Goal: Information Seeking & Learning: Learn about a topic

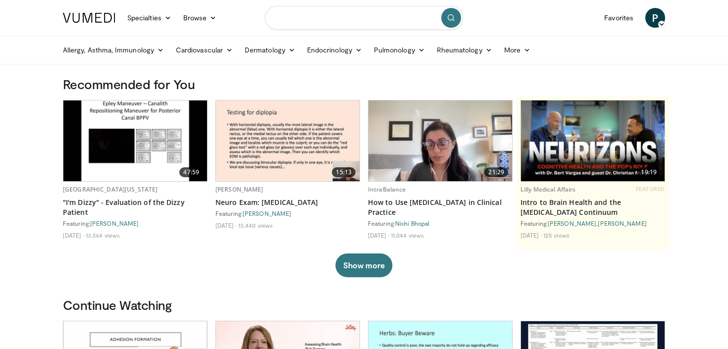
click at [307, 18] on input "Search topics, interventions" at bounding box center [364, 18] width 198 height 24
type input "**********"
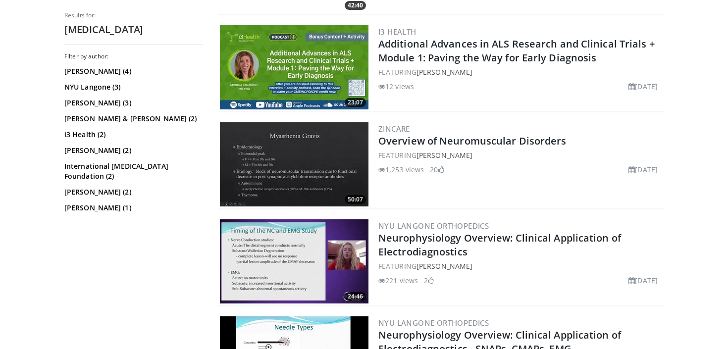
scroll to position [1193, 0]
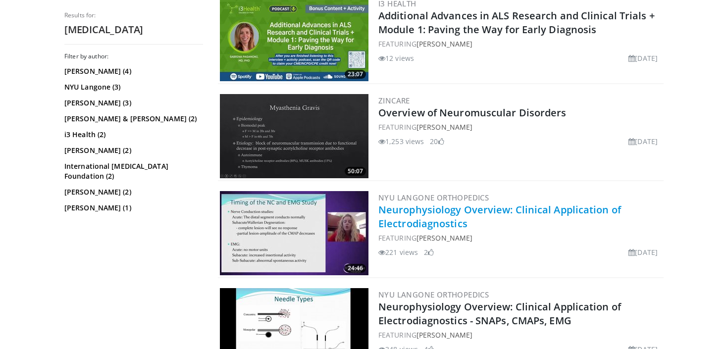
click at [395, 219] on link "Neurophysiology Overview: Clinical Application of Electrodiagnostics" at bounding box center [499, 216] width 243 height 27
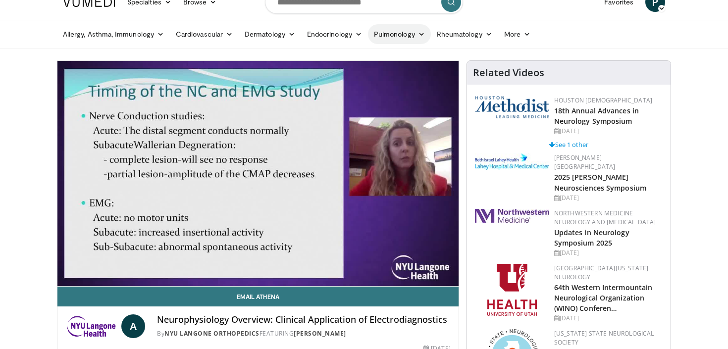
scroll to position [19, 0]
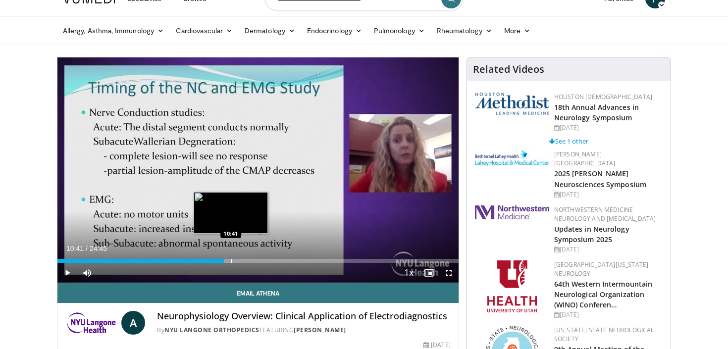
click at [231, 259] on div "Progress Bar" at bounding box center [231, 261] width 1 height 4
click at [236, 261] on div "Progress Bar" at bounding box center [236, 261] width 1 height 4
click at [243, 260] on div "Progress Bar" at bounding box center [243, 261] width 1 height 4
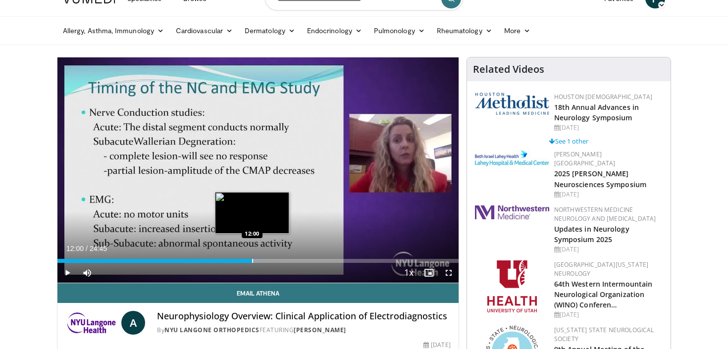
click at [252, 260] on div "Progress Bar" at bounding box center [252, 261] width 1 height 4
click at [261, 261] on div "Progress Bar" at bounding box center [259, 261] width 25 height 4
click at [267, 260] on div "Progress Bar" at bounding box center [267, 261] width 1 height 4
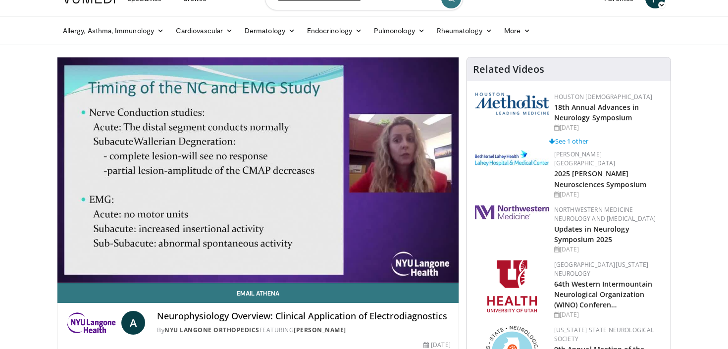
click at [273, 260] on div "10 seconds Tap to unmute" at bounding box center [257, 169] width 401 height 225
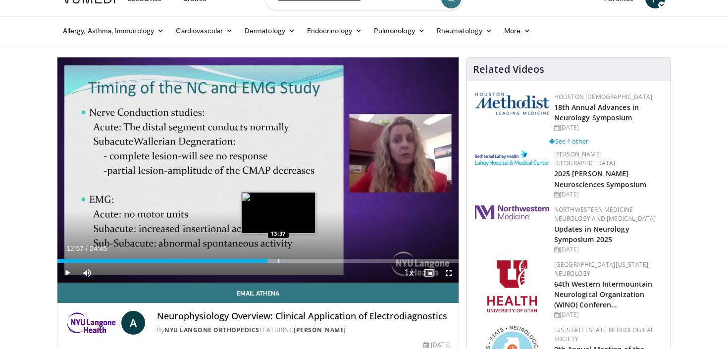
click at [278, 260] on div "Progress Bar" at bounding box center [278, 261] width 1 height 4
click at [287, 259] on div "Loaded : 59.32% 13:37 14:10" at bounding box center [257, 258] width 401 height 9
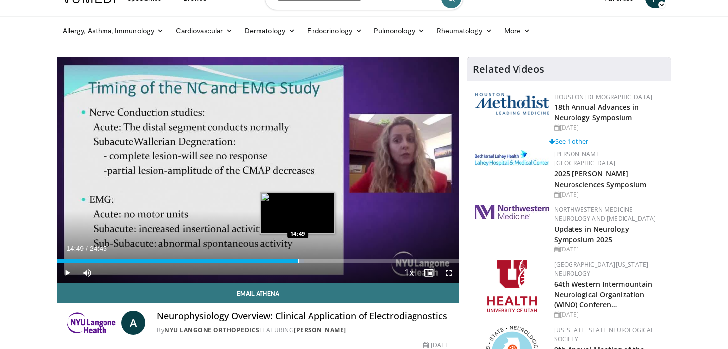
click at [298, 259] on div "Progress Bar" at bounding box center [298, 261] width 1 height 4
click at [306, 259] on div "Progress Bar" at bounding box center [306, 261] width 1 height 4
click at [316, 259] on div "Loaded : 66.06% 15:57 15:57" at bounding box center [257, 258] width 401 height 9
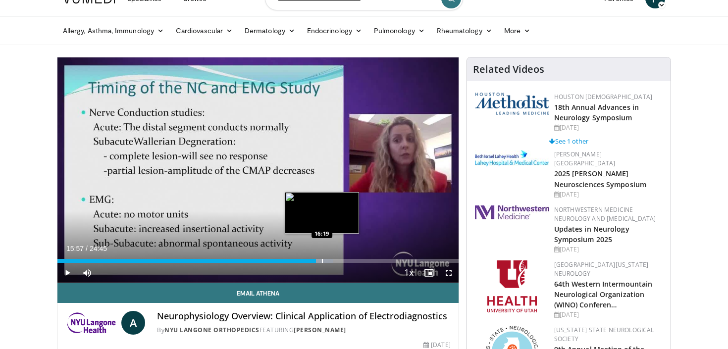
click at [322, 260] on div "Progress Bar" at bounding box center [322, 261] width 1 height 4
click at [332, 260] on div "Progress Bar" at bounding box center [332, 261] width 1 height 4
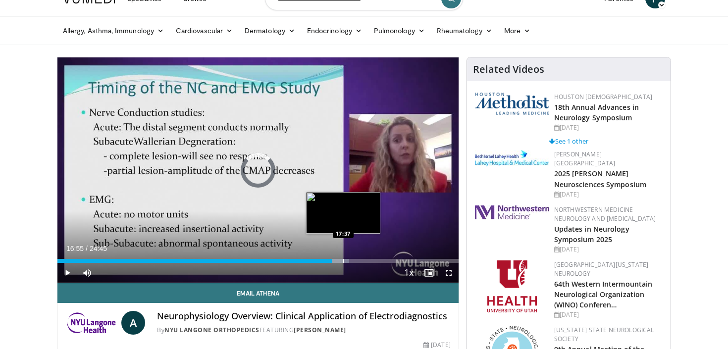
click at [343, 258] on div "Loaded : 72.80% 16:55 17:37" at bounding box center [257, 258] width 401 height 9
click at [350, 259] on div "Progress Bar" at bounding box center [350, 261] width 1 height 4
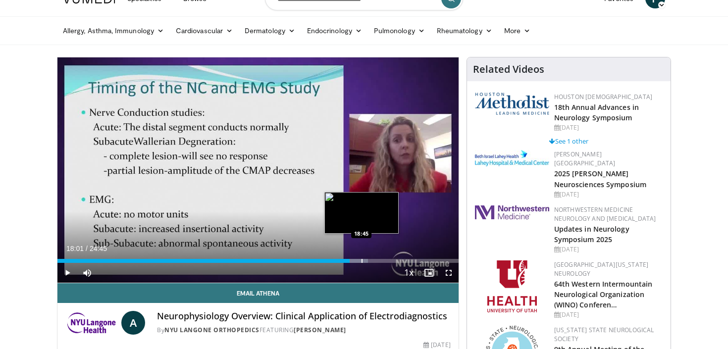
click at [362, 260] on div "Progress Bar" at bounding box center [362, 261] width 1 height 4
click at [372, 260] on div "Progress Bar" at bounding box center [372, 261] width 1 height 4
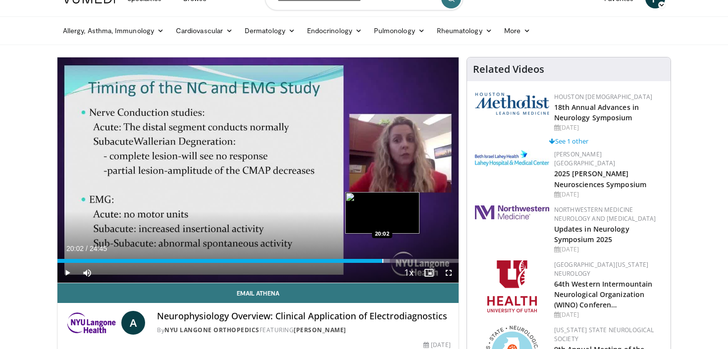
click at [382, 261] on div "Progress Bar" at bounding box center [382, 261] width 1 height 4
click at [389, 261] on div "Loaded : 85.50% 20:02 20:28" at bounding box center [257, 261] width 401 height 4
click at [397, 259] on div "Loaded : 86.84% 20:28 20:55" at bounding box center [257, 258] width 401 height 9
click at [403, 259] on div "Progress Bar" at bounding box center [403, 261] width 1 height 4
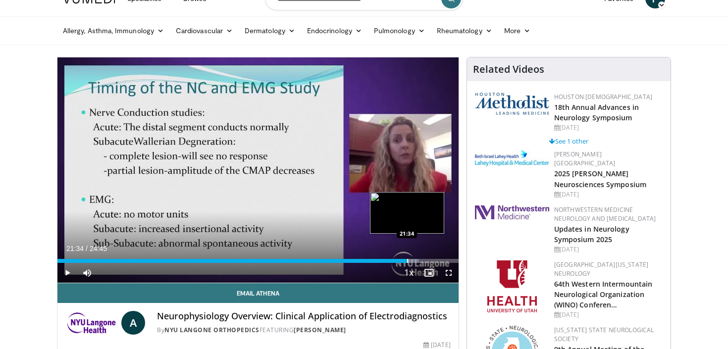
click at [407, 261] on div "Progress Bar" at bounding box center [407, 261] width 1 height 4
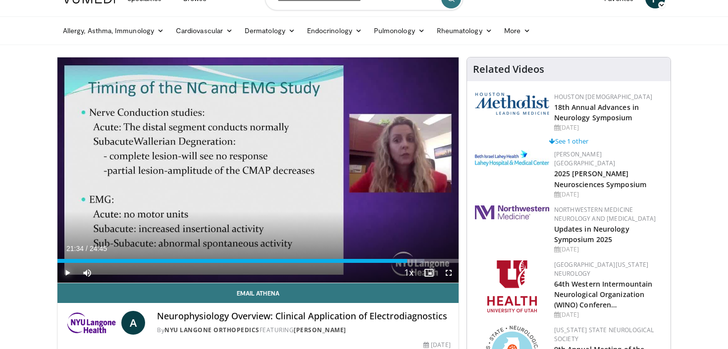
click at [65, 273] on span "Video Player" at bounding box center [67, 273] width 20 height 20
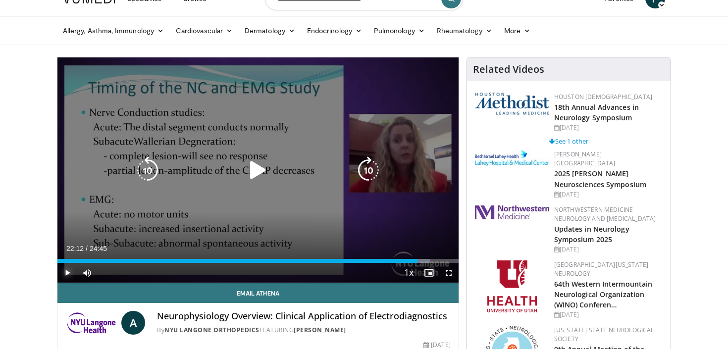
click at [417, 261] on div "Progress Bar" at bounding box center [417, 261] width 26 height 4
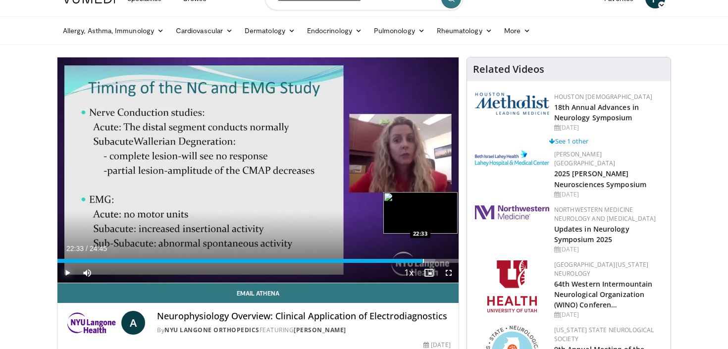
click at [423, 262] on div "Progress Bar" at bounding box center [423, 261] width 1 height 4
click at [427, 261] on div "Loaded : 95.52% 22:49 22:49" at bounding box center [257, 261] width 401 height 4
click at [431, 261] on div "Progress Bar" at bounding box center [431, 261] width 1 height 4
click at [437, 261] on div "Progress Bar" at bounding box center [437, 261] width 1 height 4
click at [440, 261] on div "Progress Bar" at bounding box center [440, 261] width 1 height 4
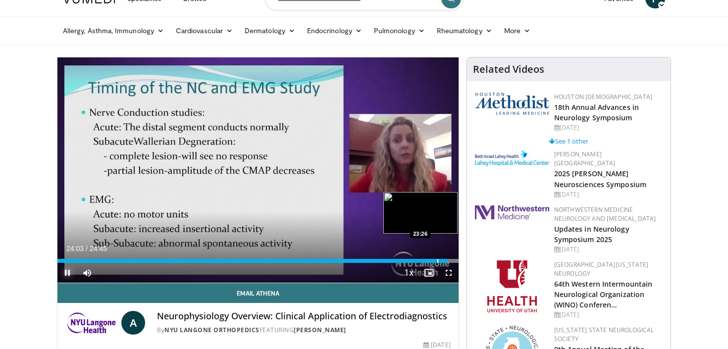
click at [437, 260] on div "Progress Bar" at bounding box center [437, 261] width 1 height 4
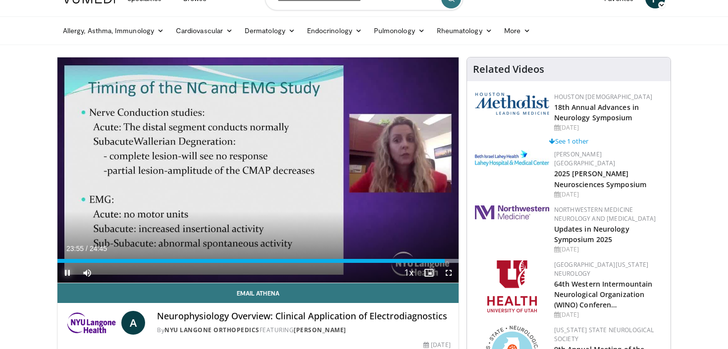
click at [67, 275] on span "Video Player" at bounding box center [67, 273] width 20 height 20
click at [67, 272] on span "Video Player" at bounding box center [67, 273] width 20 height 20
click at [67, 275] on span "Video Player" at bounding box center [67, 273] width 20 height 20
click at [66, 272] on span "Video Player" at bounding box center [67, 273] width 20 height 20
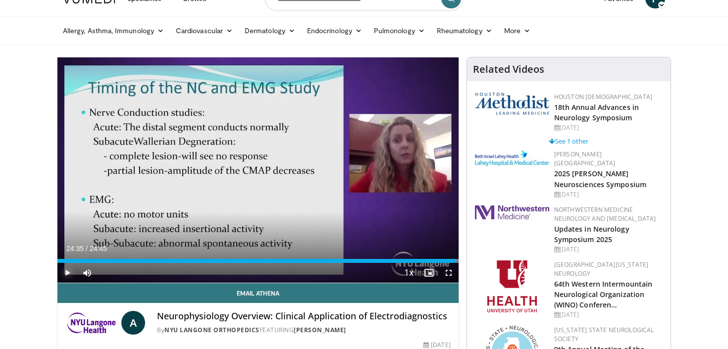
click at [69, 271] on span "Video Player" at bounding box center [67, 273] width 20 height 20
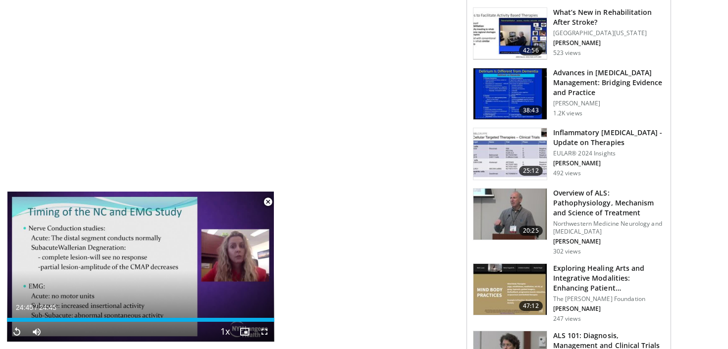
scroll to position [522, 0]
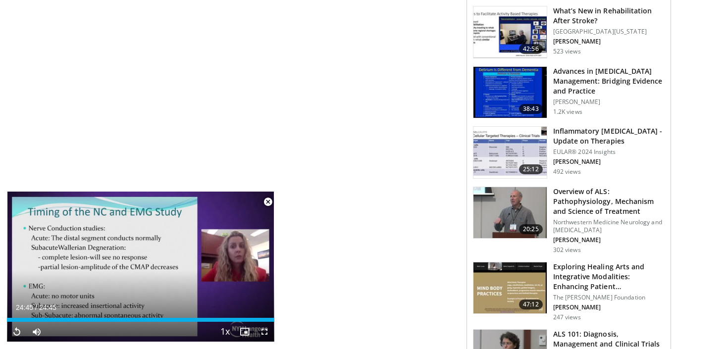
click at [583, 204] on h3 "Overview of ALS: Pathophysiology, Mechanism and Science of Treatment" at bounding box center [608, 202] width 111 height 30
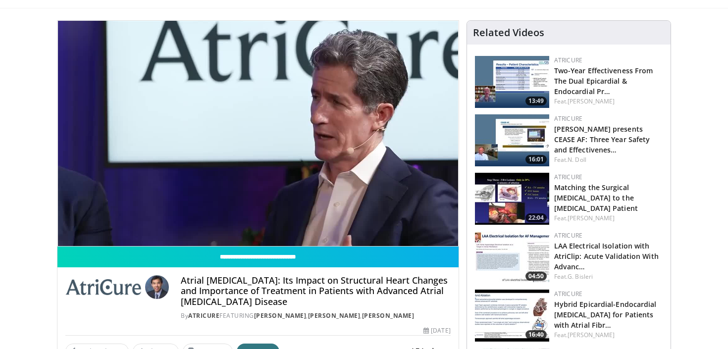
scroll to position [56, 0]
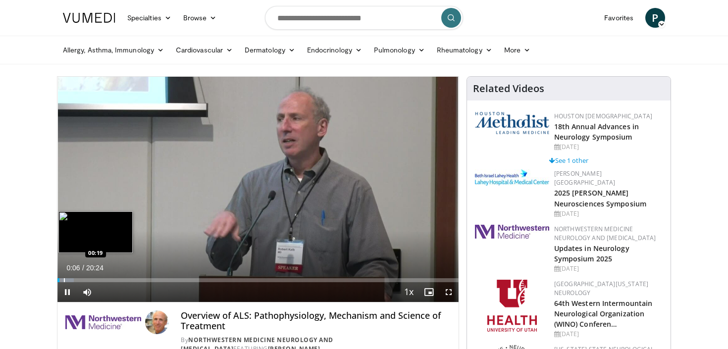
click at [64, 279] on div "Progress Bar" at bounding box center [64, 280] width 1 height 4
click at [75, 279] on div "Progress Bar" at bounding box center [75, 280] width 1 height 4
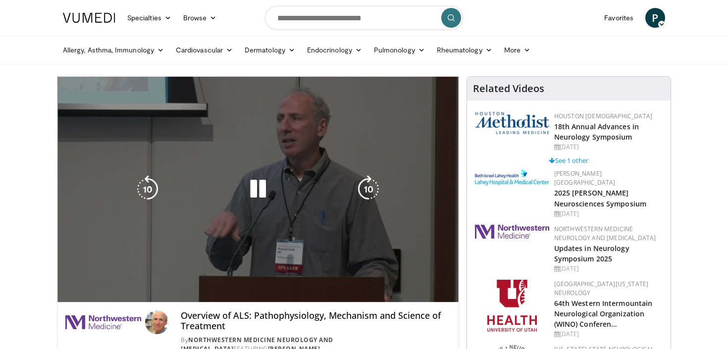
click at [93, 277] on video-js "**********" at bounding box center [257, 190] width 401 height 226
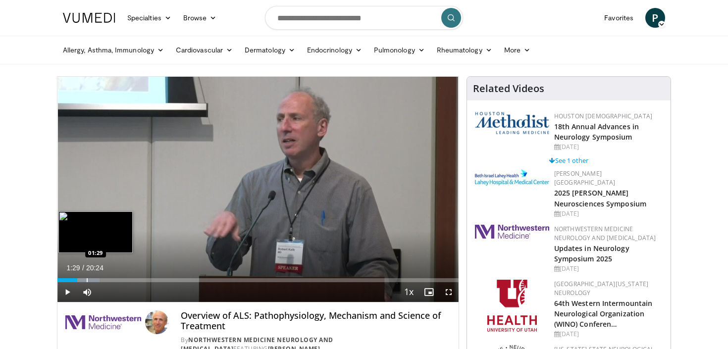
click at [87, 278] on div "Progress Bar" at bounding box center [87, 280] width 1 height 4
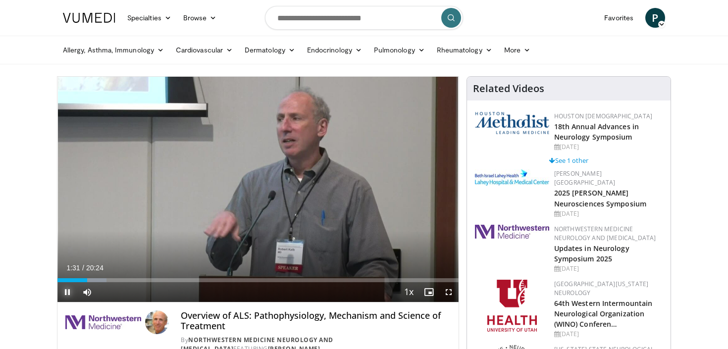
click at [67, 293] on span "Video Player" at bounding box center [67, 292] width 20 height 20
click at [67, 292] on span "Video Player" at bounding box center [67, 292] width 20 height 20
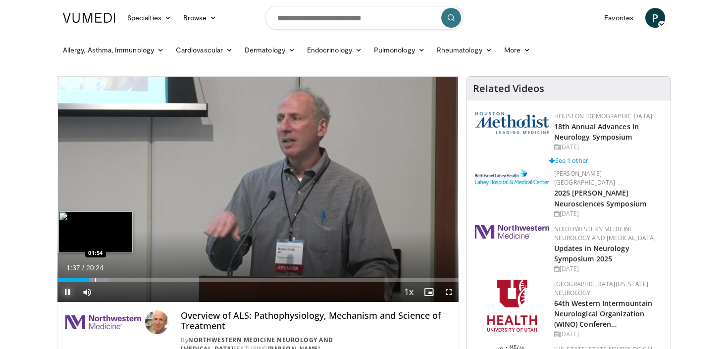
click at [95, 278] on div "Progress Bar" at bounding box center [95, 280] width 1 height 4
click at [100, 279] on div "Progress Bar" at bounding box center [100, 280] width 1 height 4
click at [94, 279] on div "Progress Bar" at bounding box center [94, 280] width 1 height 4
click at [106, 279] on div "Progress Bar" at bounding box center [106, 280] width 1 height 4
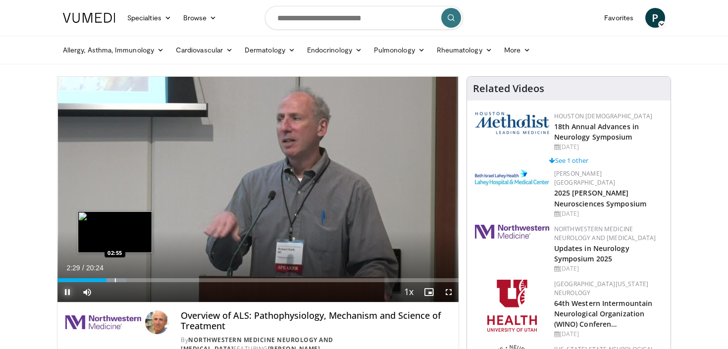
click at [115, 280] on div "Progress Bar" at bounding box center [115, 280] width 1 height 4
click at [123, 277] on div "Loaded : 19.44% 03:22 03:22" at bounding box center [257, 277] width 401 height 9
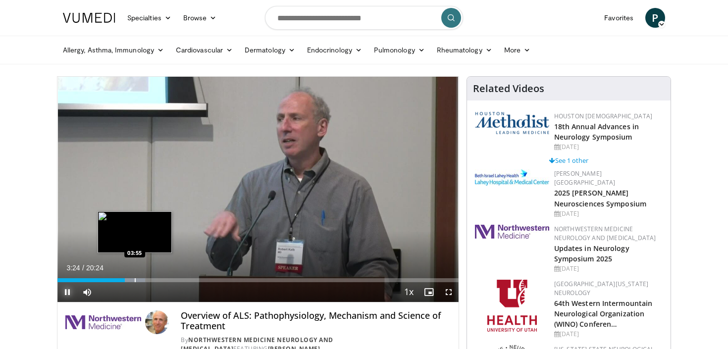
click at [135, 277] on div "Loaded : 21.87% 03:24 03:55" at bounding box center [257, 277] width 401 height 9
click at [149, 280] on div "Progress Bar" at bounding box center [149, 280] width 1 height 4
click at [142, 281] on div "Progress Bar" at bounding box center [142, 280] width 1 height 4
click at [148, 280] on div "Progress Bar" at bounding box center [148, 280] width 1 height 4
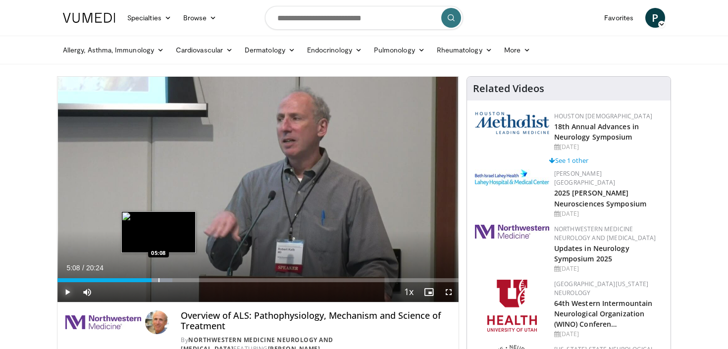
click at [159, 279] on div "Progress Bar" at bounding box center [159, 280] width 1 height 4
click at [165, 279] on div "Progress Bar" at bounding box center [165, 280] width 1 height 4
click at [174, 280] on div "Progress Bar" at bounding box center [174, 280] width 1 height 4
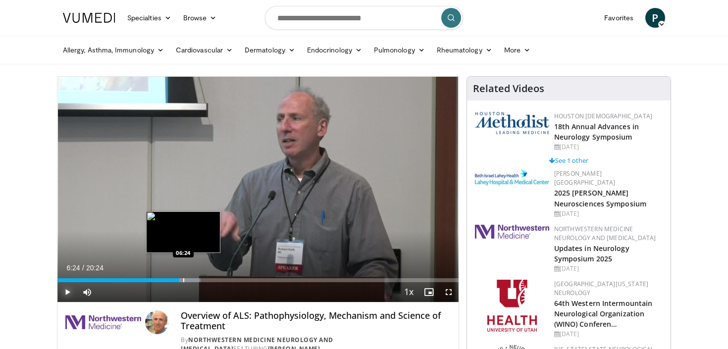
click at [183, 280] on div "Progress Bar" at bounding box center [183, 280] width 1 height 4
click at [189, 278] on div "Progress Bar" at bounding box center [189, 280] width 1 height 4
click at [194, 279] on div "Progress Bar" at bounding box center [194, 280] width 1 height 4
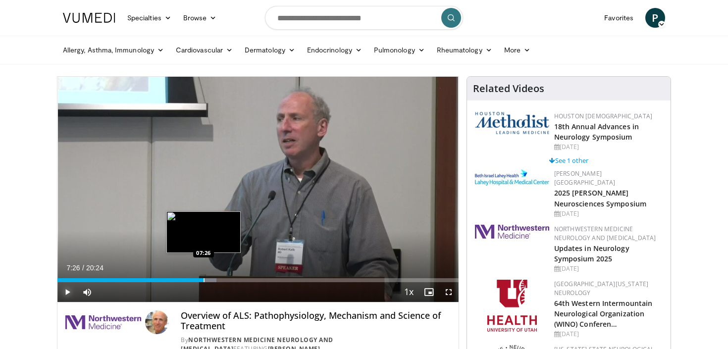
click at [204, 279] on div "Progress Bar" at bounding box center [204, 280] width 1 height 4
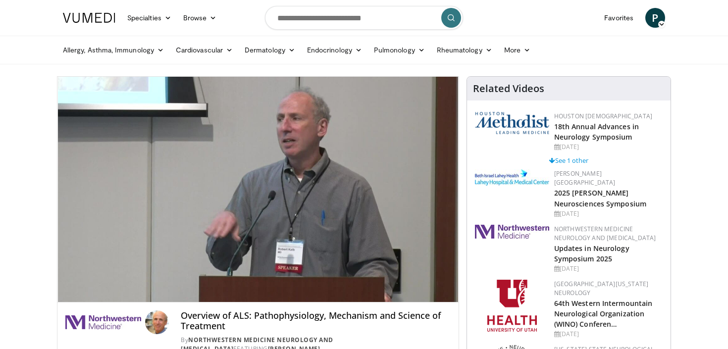
click at [210, 279] on video-js "**********" at bounding box center [257, 190] width 401 height 226
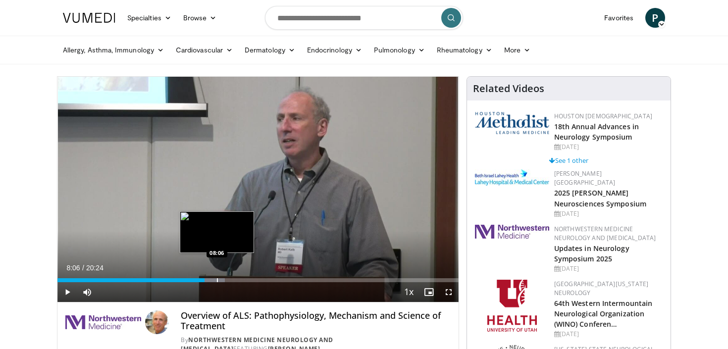
click at [217, 281] on div "Progress Bar" at bounding box center [217, 280] width 1 height 4
click at [223, 280] on div "Progress Bar" at bounding box center [223, 280] width 1 height 4
click at [230, 279] on div "Progress Bar" at bounding box center [230, 280] width 1 height 4
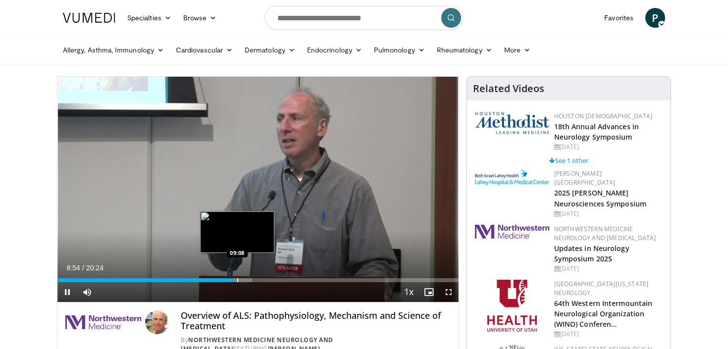
click at [237, 278] on div "Progress Bar" at bounding box center [237, 280] width 1 height 4
click at [244, 279] on div "Progress Bar" at bounding box center [244, 280] width 1 height 4
click at [252, 279] on div "Progress Bar" at bounding box center [252, 280] width 1 height 4
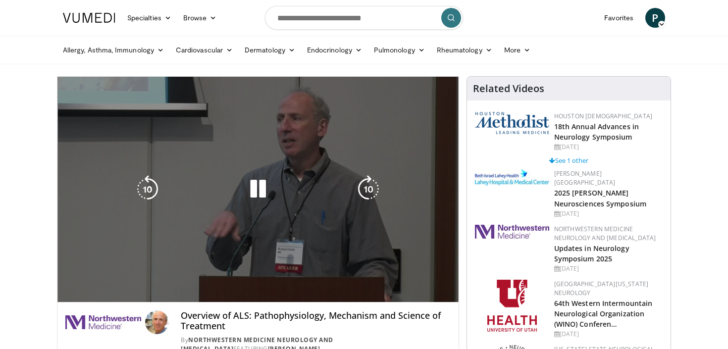
click at [261, 279] on video-js "**********" at bounding box center [257, 190] width 401 height 226
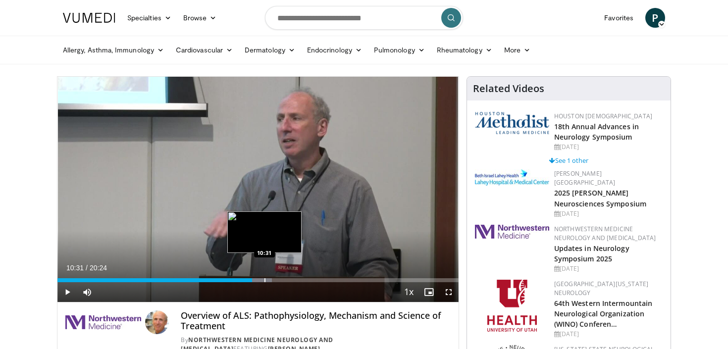
click at [265, 279] on div "Progress Bar" at bounding box center [265, 280] width 1 height 4
click at [273, 280] on div "Progress Bar" at bounding box center [273, 280] width 1 height 4
click at [280, 279] on div "Progress Bar" at bounding box center [280, 280] width 1 height 4
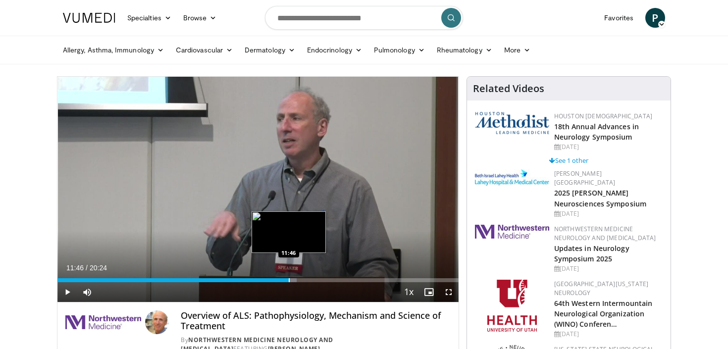
click at [289, 278] on div "Progress Bar" at bounding box center [289, 280] width 1 height 4
click at [298, 280] on div "Progress Bar" at bounding box center [298, 280] width 1 height 4
click at [307, 279] on div "Progress Bar" at bounding box center [307, 280] width 1 height 4
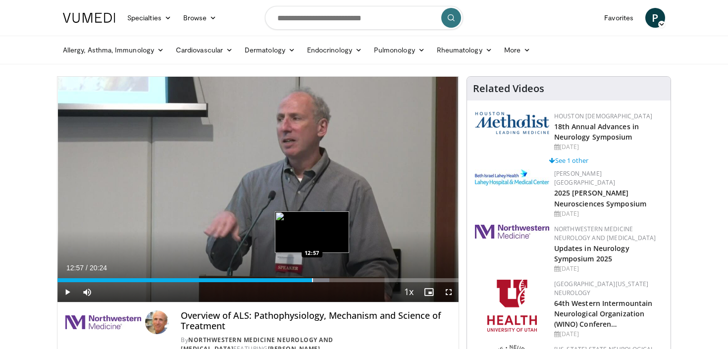
click at [312, 280] on div "Progress Bar" at bounding box center [312, 280] width 1 height 4
click at [318, 280] on div "Progress Bar" at bounding box center [318, 280] width 1 height 4
click at [326, 280] on div "Progress Bar" at bounding box center [327, 280] width 32 height 4
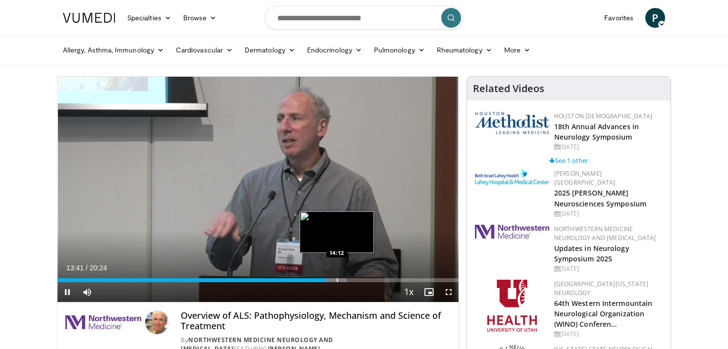
click at [337, 280] on div "Progress Bar" at bounding box center [337, 280] width 1 height 4
click at [348, 279] on div "Progress Bar" at bounding box center [348, 280] width 1 height 4
click at [356, 279] on div "Progress Bar" at bounding box center [356, 280] width 1 height 4
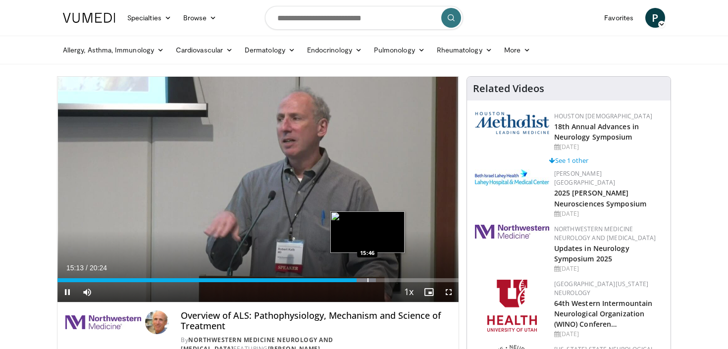
click at [368, 279] on div "Progress Bar" at bounding box center [368, 280] width 1 height 4
click at [373, 279] on div "Progress Bar" at bounding box center [373, 280] width 1 height 4
click at [379, 279] on div "Progress Bar" at bounding box center [379, 280] width 1 height 4
click at [389, 279] on div "Progress Bar" at bounding box center [389, 280] width 1 height 4
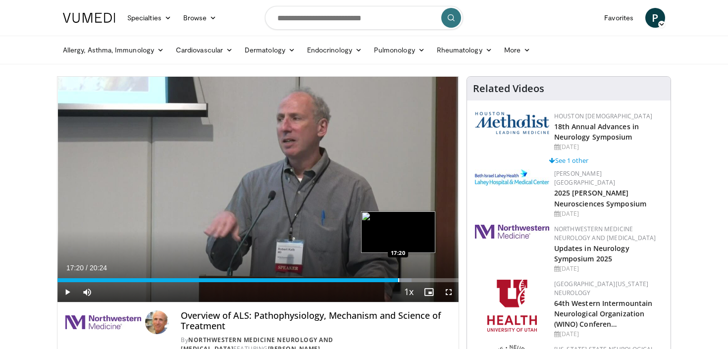
click at [398, 280] on div "Progress Bar" at bounding box center [398, 280] width 1 height 4
click at [394, 279] on div "Progress Bar" at bounding box center [394, 280] width 1 height 4
click at [395, 279] on div "Progress Bar" at bounding box center [395, 280] width 1 height 4
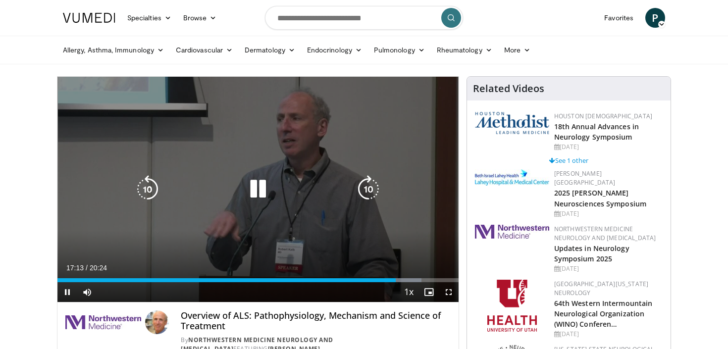
click at [256, 189] on icon "Video Player" at bounding box center [258, 189] width 28 height 28
click at [257, 189] on icon "Video Player" at bounding box center [258, 189] width 28 height 28
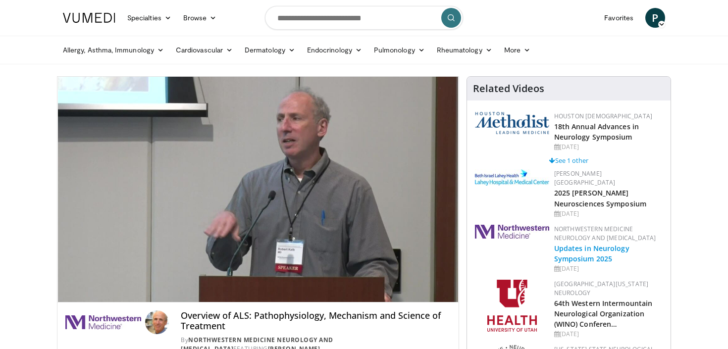
click at [574, 251] on link "Updates in Neurology Symposium 2025" at bounding box center [591, 254] width 75 height 20
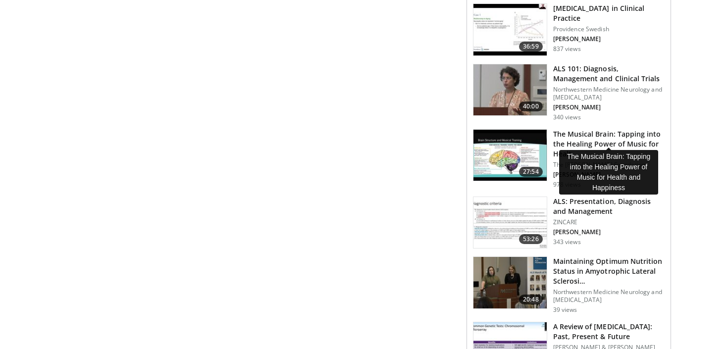
scroll to position [924, 0]
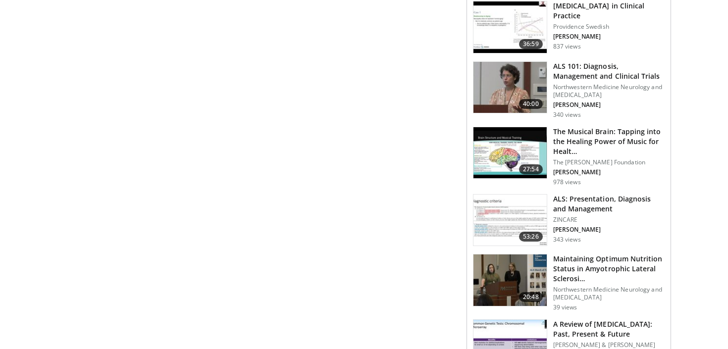
click at [577, 194] on h3 "ALS: Presentation, Diagnosis and Management" at bounding box center [608, 204] width 111 height 20
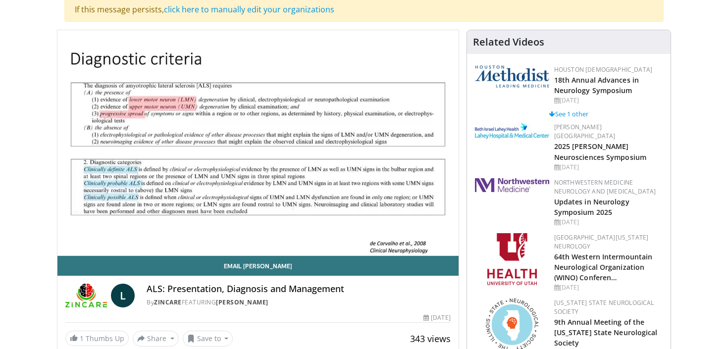
scroll to position [117, 0]
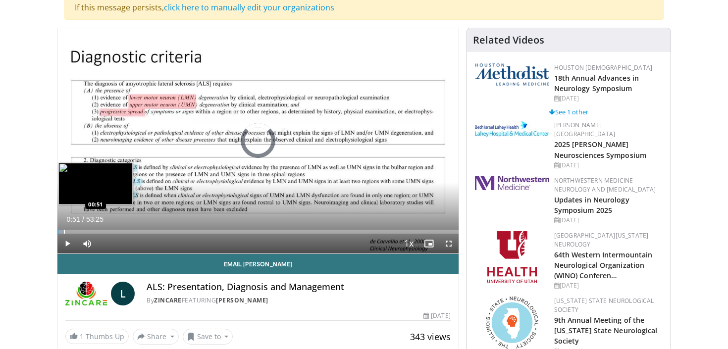
click at [64, 232] on div "Progress Bar" at bounding box center [64, 232] width 1 height 4
click at [69, 230] on div "Progress Bar" at bounding box center [69, 232] width 1 height 4
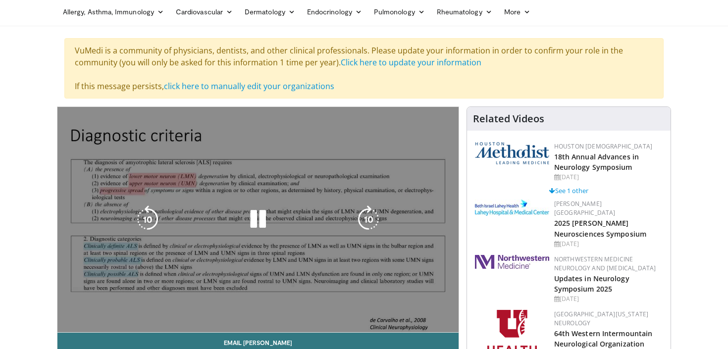
scroll to position [38, 0]
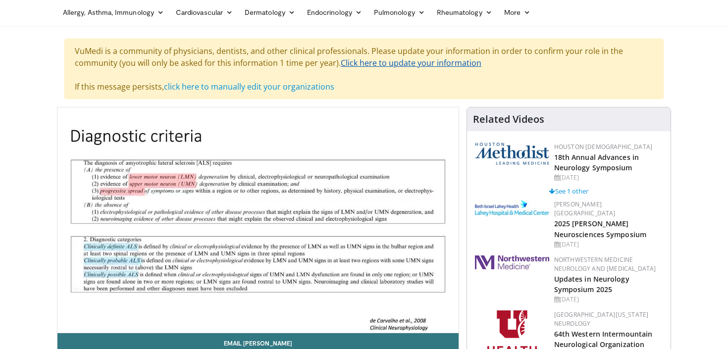
click at [365, 63] on link "Click here to update your information" at bounding box center [411, 62] width 141 height 11
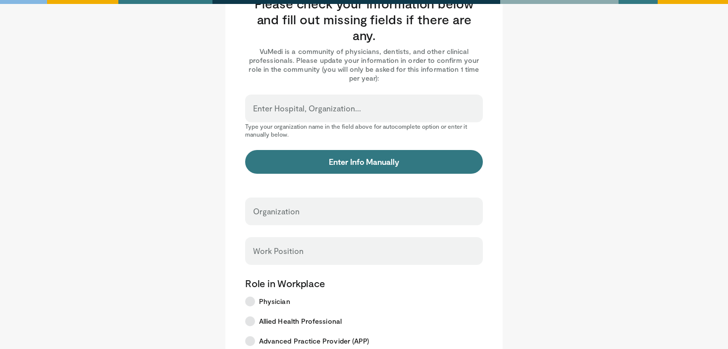
scroll to position [49, 0]
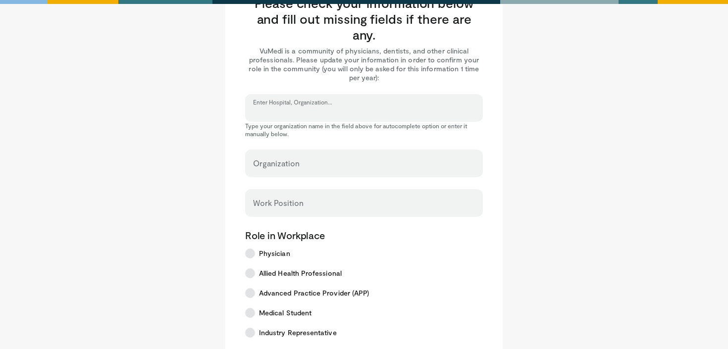
click at [271, 115] on input "Enter Hospital, Organization..." at bounding box center [364, 112] width 222 height 11
click at [265, 107] on input "Enter Hospital, Organization..." at bounding box center [364, 112] width 222 height 11
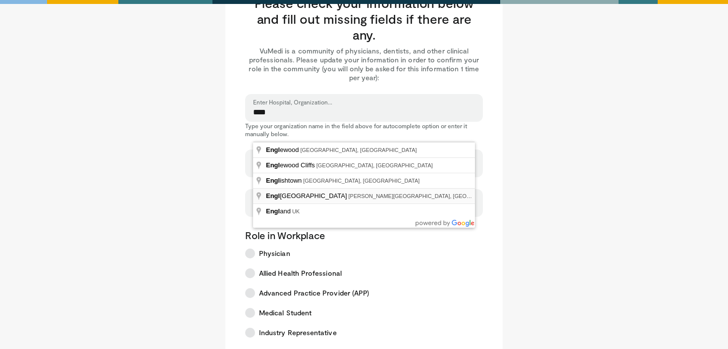
type input "**********"
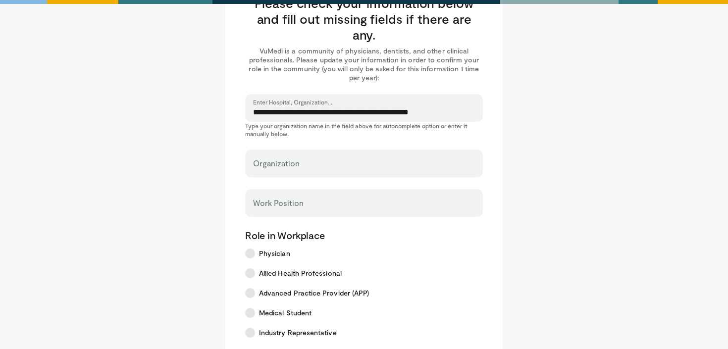
type input "**********"
type input "*********"
type input "*****"
click at [289, 197] on label "Work Position" at bounding box center [278, 203] width 51 height 20
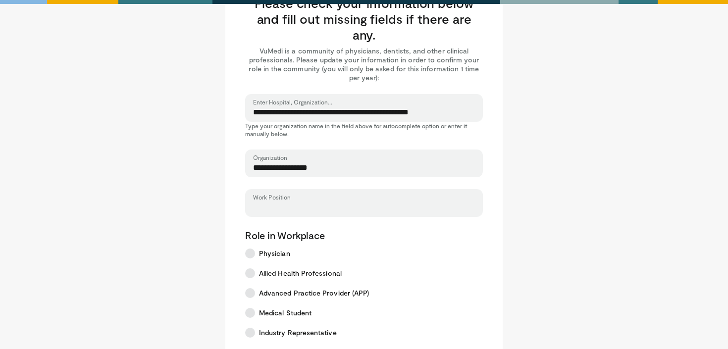
click at [289, 202] on input "Work Position" at bounding box center [364, 207] width 222 height 11
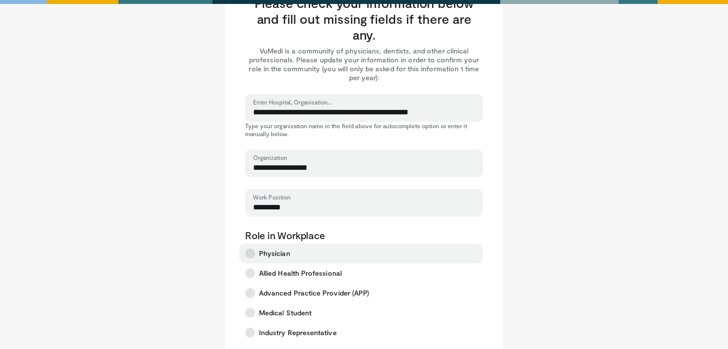
type input "*********"
click at [250, 254] on icon at bounding box center [250, 254] width 10 height 10
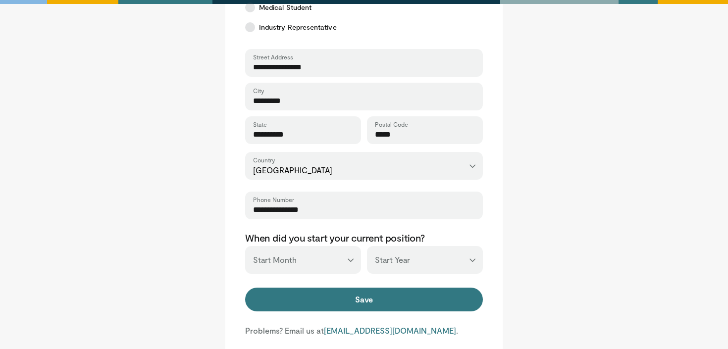
scroll to position [357, 0]
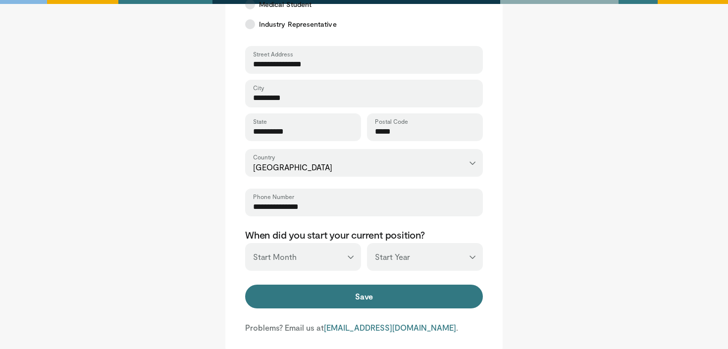
click at [322, 260] on select "*** ******* ******** ***** ***** *** **** **** ****** ********* ******* *******…" at bounding box center [303, 257] width 116 height 28
select select "*"
click at [245, 243] on select "*** ******* ******** ***** ***** *** **** **** ****** ********* ******* *******…" at bounding box center [303, 257] width 116 height 28
click at [388, 264] on select "*** **** **** **** **** **** **** **** **** **** **** **** **** **** **** **** …" at bounding box center [425, 257] width 116 height 28
select select "****"
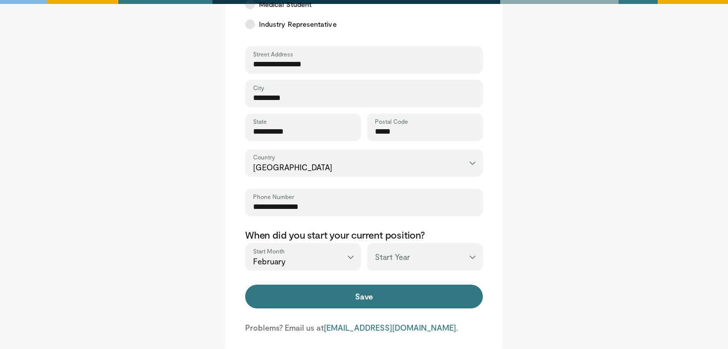
click at [367, 243] on select "*** **** **** **** **** **** **** **** **** **** **** **** **** **** **** **** …" at bounding box center [425, 257] width 116 height 28
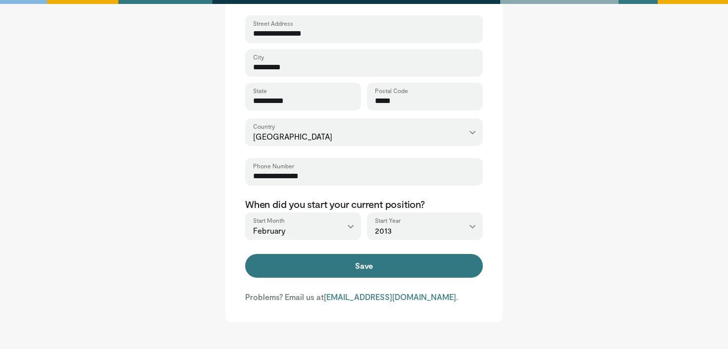
scroll to position [390, 0]
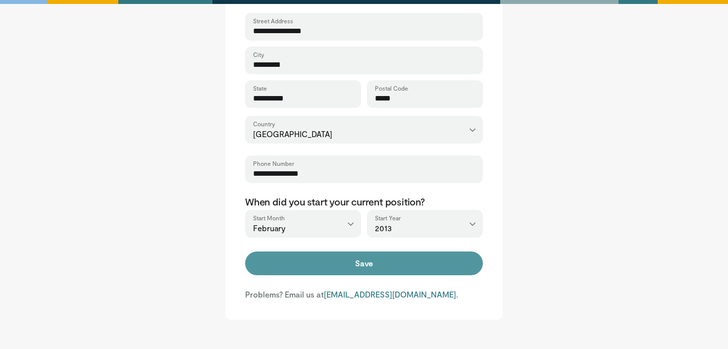
click at [347, 265] on button "Save" at bounding box center [364, 264] width 238 height 24
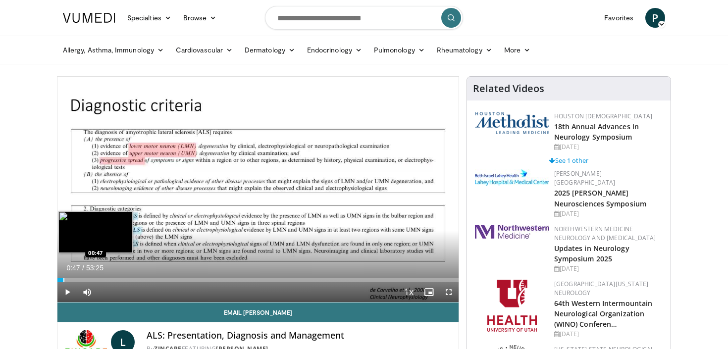
click at [63, 279] on div "Progress Bar" at bounding box center [63, 280] width 1 height 4
click at [69, 280] on div "Progress Bar" at bounding box center [69, 280] width 1 height 4
click at [74, 280] on div "Progress Bar" at bounding box center [74, 280] width 1 height 4
click at [80, 281] on div "Progress Bar" at bounding box center [80, 280] width 1 height 4
click at [86, 279] on div "Progress Bar" at bounding box center [86, 280] width 1 height 4
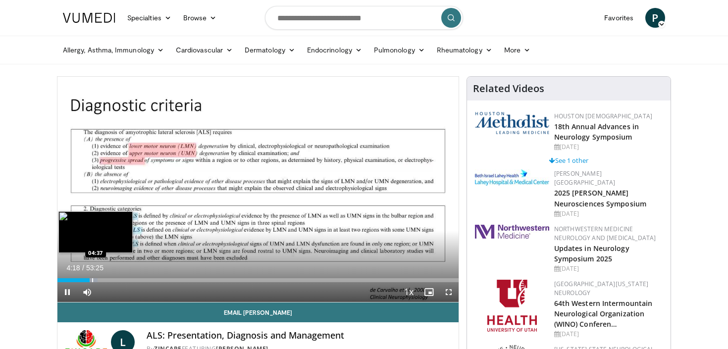
click at [92, 279] on div "Progress Bar" at bounding box center [92, 280] width 1 height 4
click at [95, 279] on div "Progress Bar" at bounding box center [95, 280] width 1 height 4
click at [101, 280] on div "Progress Bar" at bounding box center [101, 280] width 1 height 4
click at [104, 280] on div "Progress Bar" at bounding box center [104, 280] width 1 height 4
click at [108, 279] on div "Progress Bar" at bounding box center [109, 280] width 12 height 4
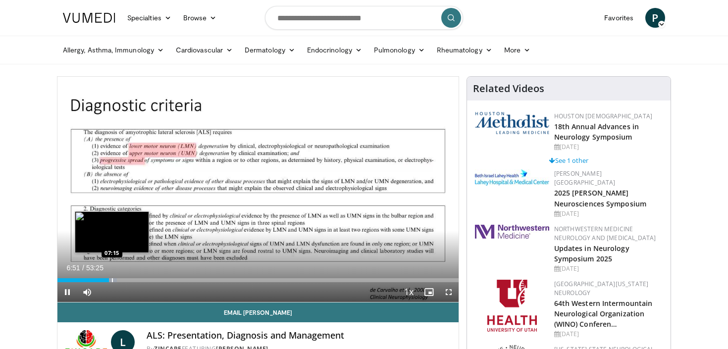
click at [112, 280] on div "Progress Bar" at bounding box center [112, 280] width 1 height 4
click at [116, 280] on div "Progress Bar" at bounding box center [116, 280] width 1 height 4
click at [123, 280] on div "Progress Bar" at bounding box center [123, 280] width 1 height 4
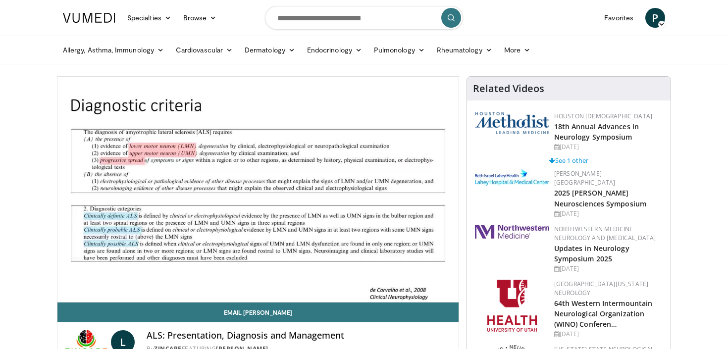
click at [126, 279] on video-js "**********" at bounding box center [257, 190] width 401 height 226
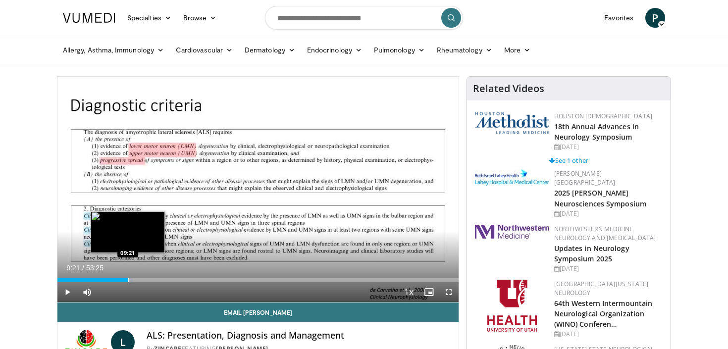
click at [128, 280] on div "Progress Bar" at bounding box center [128, 280] width 1 height 4
click at [131, 280] on div "Progress Bar" at bounding box center [131, 280] width 1 height 4
click at [134, 279] on div "Progress Bar" at bounding box center [134, 280] width 1 height 4
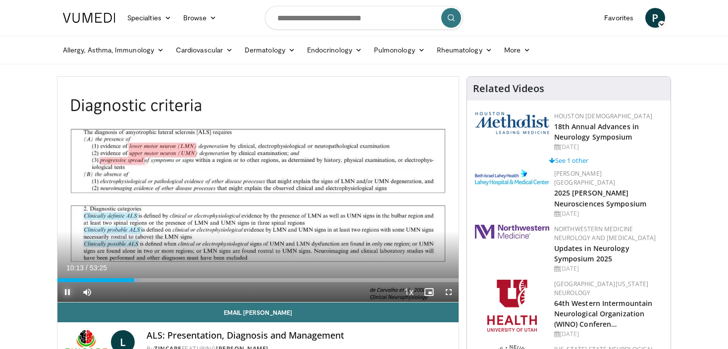
click at [67, 290] on span "Video Player" at bounding box center [67, 292] width 20 height 20
click at [67, 292] on span "Video Player" at bounding box center [67, 292] width 20 height 20
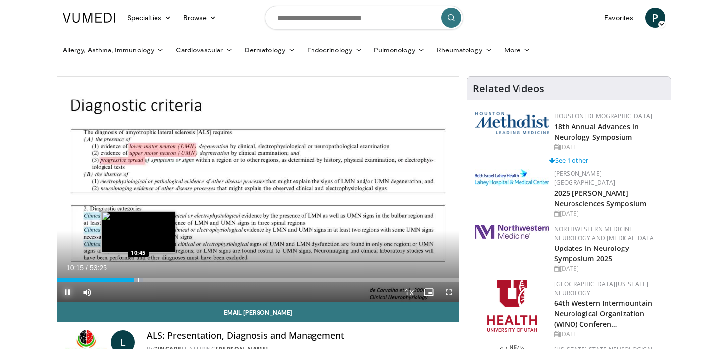
click at [138, 279] on div "Progress Bar" at bounding box center [138, 280] width 1 height 4
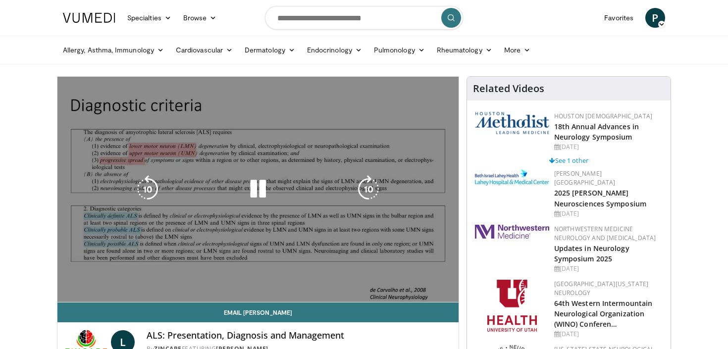
click at [142, 279] on video-js "**********" at bounding box center [257, 190] width 401 height 226
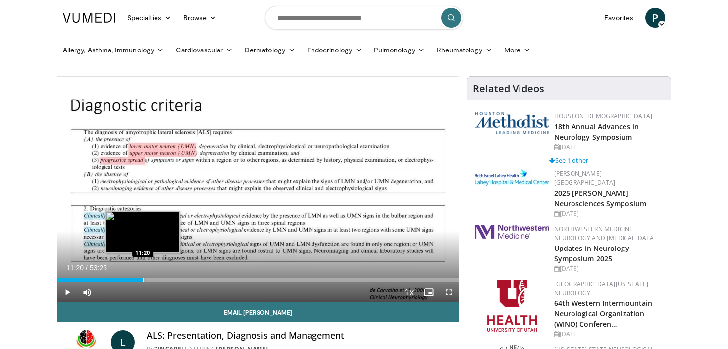
click at [143, 280] on div "Progress Bar" at bounding box center [143, 280] width 1 height 4
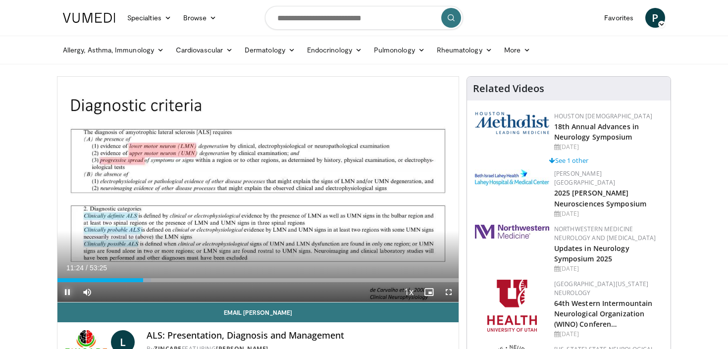
click at [63, 292] on span "Video Player" at bounding box center [67, 292] width 20 height 20
click at [71, 290] on span "Video Player" at bounding box center [67, 292] width 20 height 20
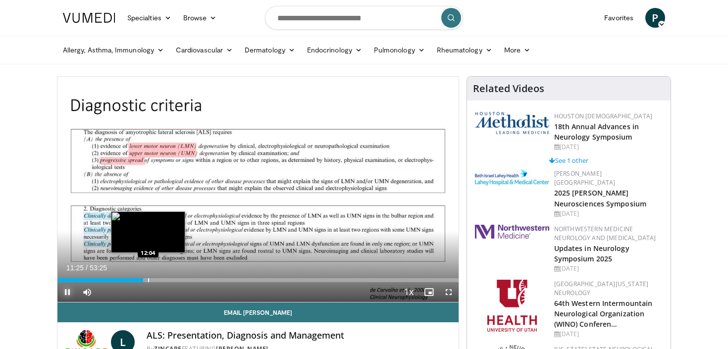
click at [148, 278] on div "Progress Bar" at bounding box center [148, 280] width 1 height 4
click at [154, 279] on div "Progress Bar" at bounding box center [154, 280] width 1 height 4
click at [160, 280] on div "Progress Bar" at bounding box center [160, 280] width 1 height 4
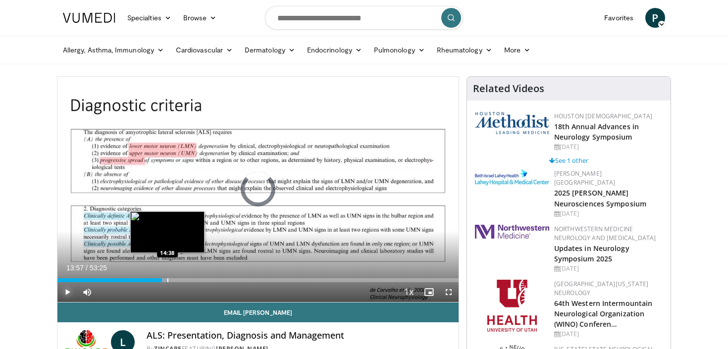
click at [167, 280] on div "Progress Bar" at bounding box center [167, 280] width 1 height 4
click at [173, 280] on div "Progress Bar" at bounding box center [173, 280] width 1 height 4
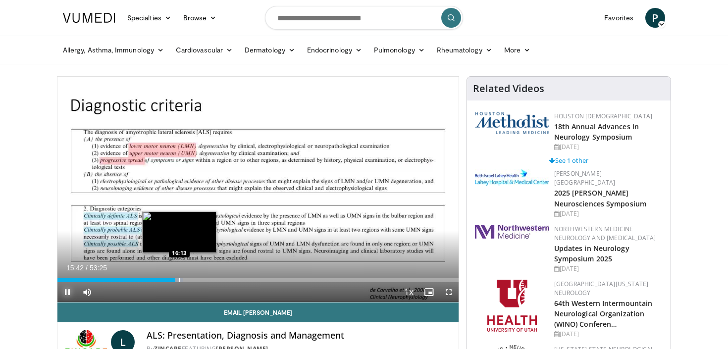
click at [179, 279] on div "Progress Bar" at bounding box center [179, 280] width 1 height 4
click at [183, 278] on div "Progress Bar" at bounding box center [183, 280] width 1 height 4
click at [193, 281] on div "Progress Bar" at bounding box center [193, 280] width 1 height 4
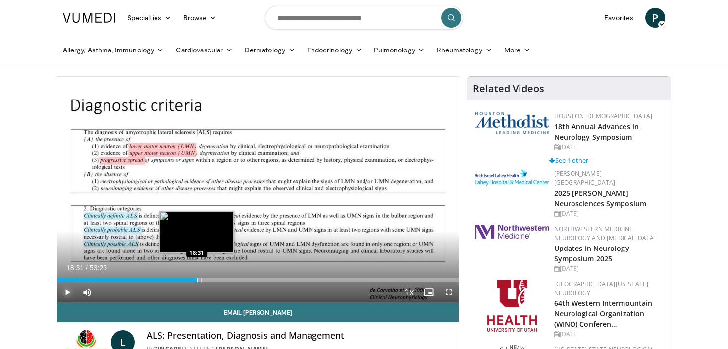
click at [197, 279] on div "Progress Bar" at bounding box center [197, 280] width 1 height 4
click at [202, 280] on div "Progress Bar" at bounding box center [202, 280] width 1 height 4
click at [210, 279] on div "Progress Bar" at bounding box center [210, 280] width 1 height 4
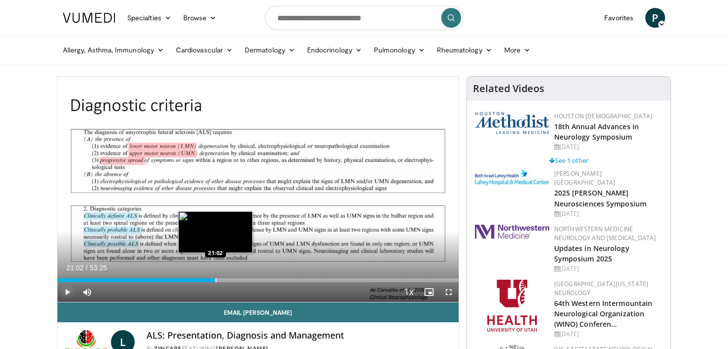
click at [215, 278] on div "Progress Bar" at bounding box center [215, 280] width 1 height 4
click at [222, 279] on div "Progress Bar" at bounding box center [222, 280] width 1 height 4
click at [230, 278] on div "Progress Bar" at bounding box center [230, 280] width 1 height 4
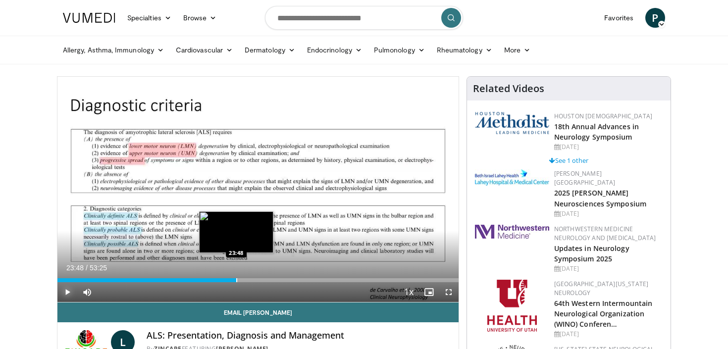
click at [236, 278] on div "Progress Bar" at bounding box center [236, 280] width 1 height 4
click at [242, 279] on div "Progress Bar" at bounding box center [242, 280] width 1 height 4
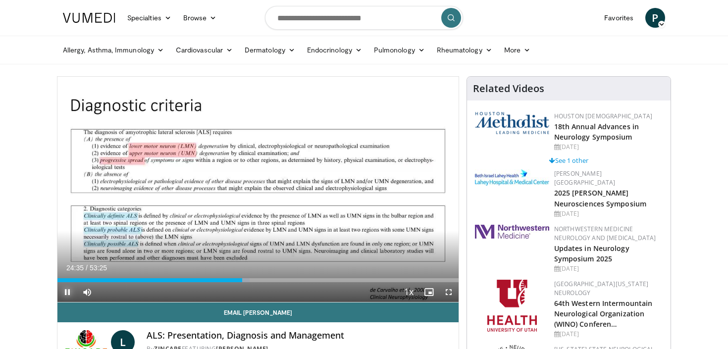
click at [67, 291] on span "Video Player" at bounding box center [67, 292] width 20 height 20
click at [68, 293] on span "Video Player" at bounding box center [67, 292] width 20 height 20
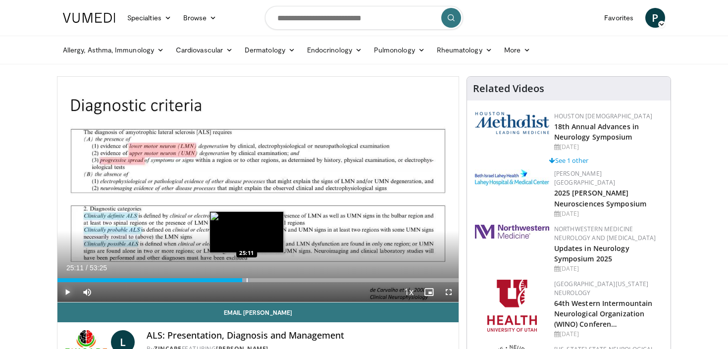
click at [246, 279] on div "Progress Bar" at bounding box center [244, 280] width 11 height 4
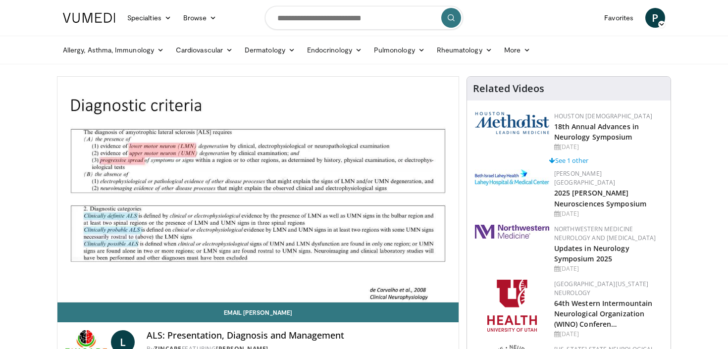
click at [251, 279] on div "10 seconds Tap to unmute" at bounding box center [257, 189] width 401 height 225
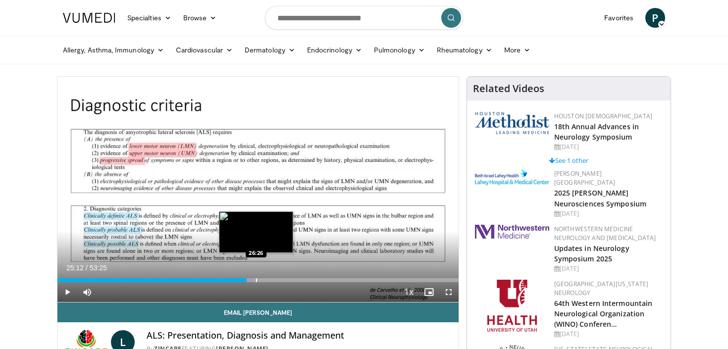
click at [256, 280] on div "Progress Bar" at bounding box center [256, 280] width 1 height 4
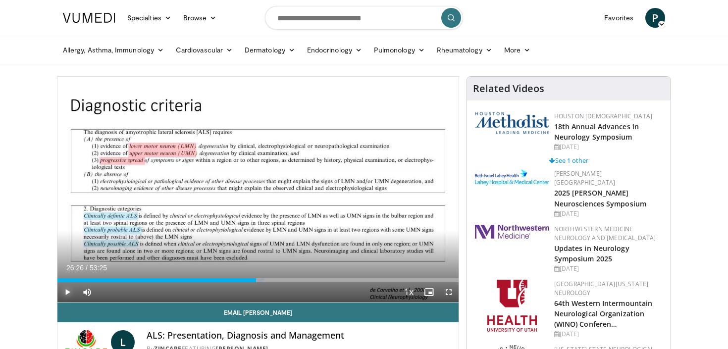
click at [65, 293] on span "Video Player" at bounding box center [67, 292] width 20 height 20
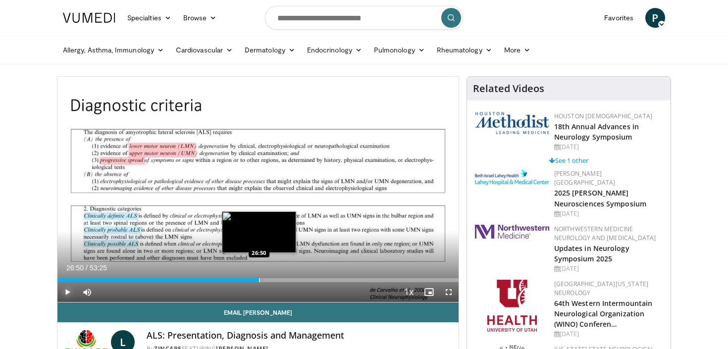
click at [259, 279] on div "Progress Bar" at bounding box center [259, 280] width 1 height 4
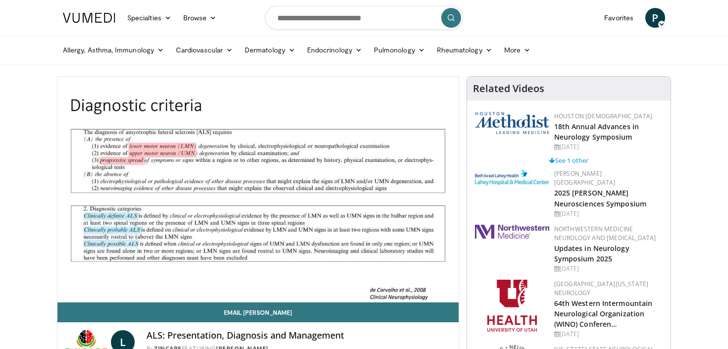
click at [267, 282] on div "10 seconds Tap to unmute" at bounding box center [257, 189] width 401 height 225
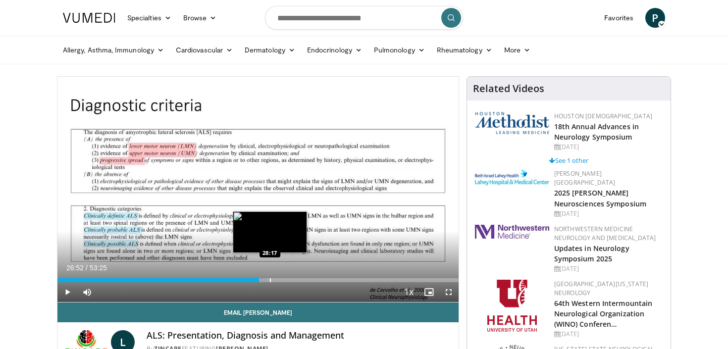
click at [270, 280] on div "Progress Bar" at bounding box center [270, 280] width 1 height 4
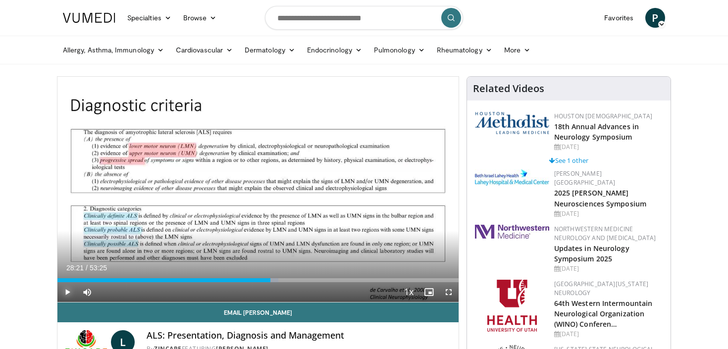
click at [66, 292] on span "Video Player" at bounding box center [67, 292] width 20 height 20
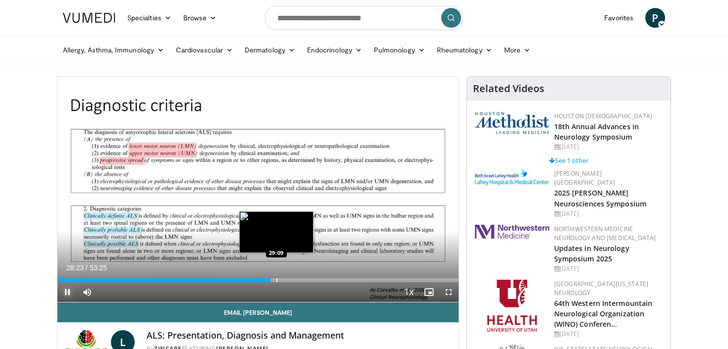
click at [276, 279] on div "Progress Bar" at bounding box center [276, 280] width 1 height 4
click at [281, 281] on div "Progress Bar" at bounding box center [281, 280] width 1 height 4
click at [286, 281] on div "Progress Bar" at bounding box center [286, 280] width 1 height 4
click at [290, 280] on div "Progress Bar" at bounding box center [290, 280] width 1 height 4
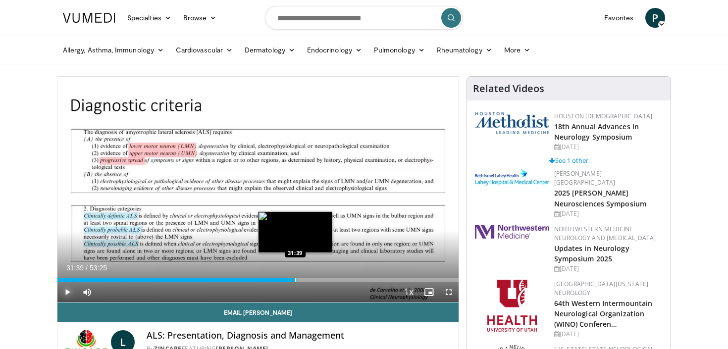
click at [295, 280] on div "Progress Bar" at bounding box center [295, 280] width 1 height 4
click at [302, 280] on div "Progress Bar" at bounding box center [302, 280] width 1 height 4
click at [307, 279] on div "Progress Bar" at bounding box center [307, 280] width 1 height 4
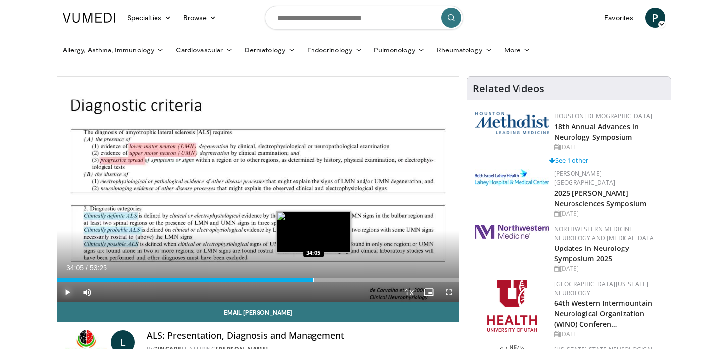
click at [314, 280] on div "Progress Bar" at bounding box center [314, 280] width 1 height 4
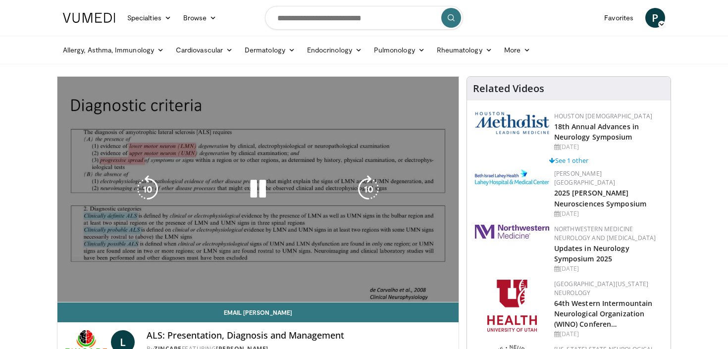
click at [324, 278] on div "Loaded : 65.30% 34:06 34:41" at bounding box center [257, 280] width 401 height 4
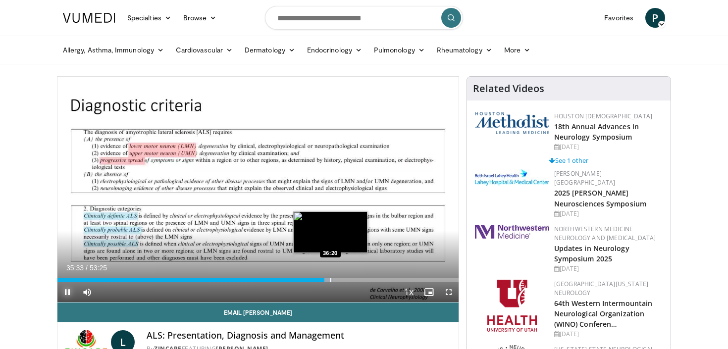
click at [330, 279] on div "Progress Bar" at bounding box center [330, 280] width 1 height 4
click at [337, 279] on div "Progress Bar" at bounding box center [337, 280] width 1 height 4
click at [347, 279] on div "Progress Bar" at bounding box center [347, 280] width 1 height 4
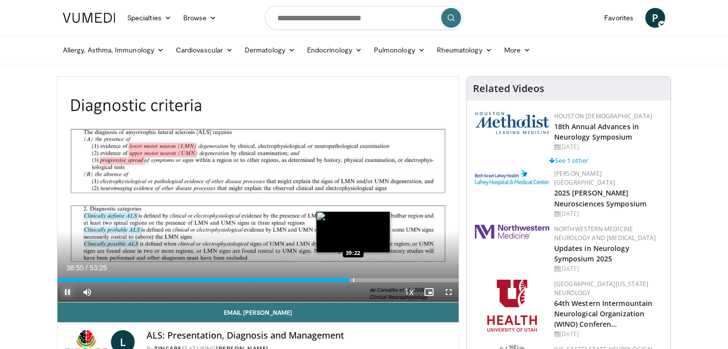
click at [353, 280] on div "Progress Bar" at bounding box center [353, 280] width 1 height 4
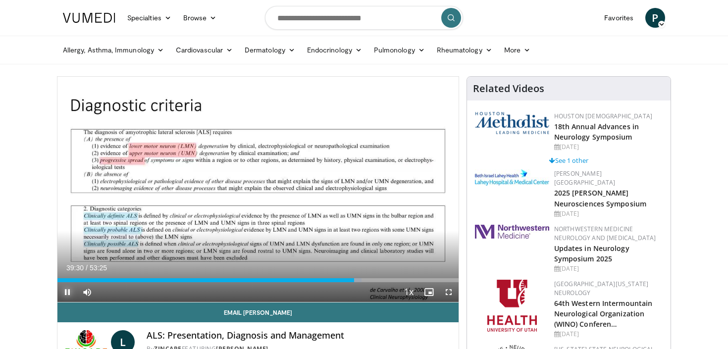
click at [66, 290] on span "Video Player" at bounding box center [67, 292] width 20 height 20
click at [67, 291] on span "Video Player" at bounding box center [67, 292] width 20 height 20
click at [64, 294] on span "Video Player" at bounding box center [67, 292] width 20 height 20
click at [65, 291] on span "Video Player" at bounding box center [67, 292] width 20 height 20
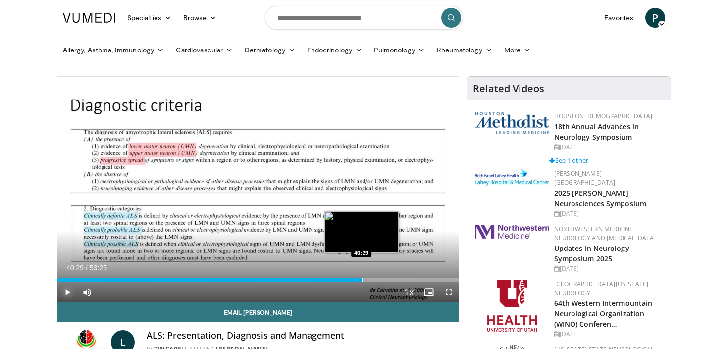
click at [362, 279] on div "Progress Bar" at bounding box center [362, 280] width 1 height 4
click at [369, 279] on div "Progress Bar" at bounding box center [369, 280] width 1 height 4
click at [373, 281] on div "Progress Bar" at bounding box center [373, 280] width 1 height 4
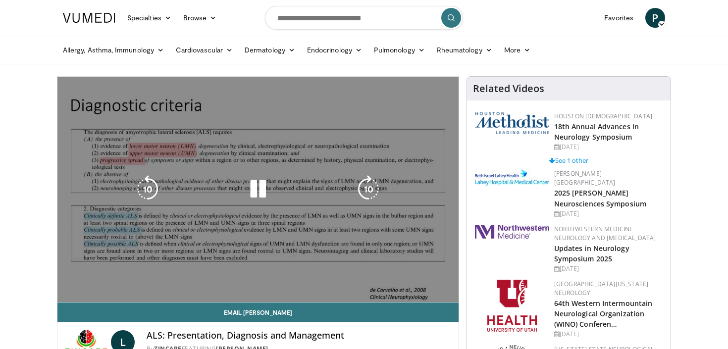
click at [0, 0] on div "Progress Bar" at bounding box center [0, 0] width 0 height 0
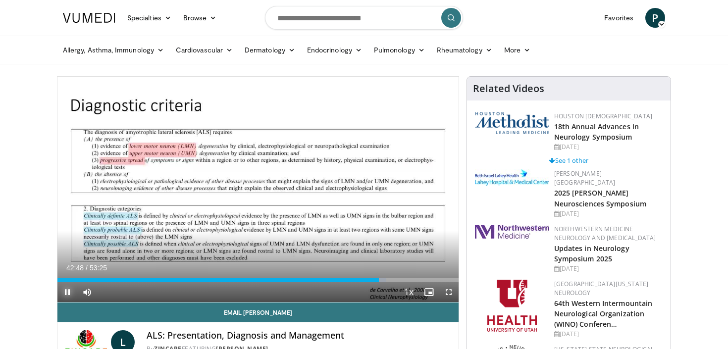
click at [67, 293] on span "Video Player" at bounding box center [67, 292] width 20 height 20
click at [66, 290] on span "Video Player" at bounding box center [67, 292] width 20 height 20
click at [64, 292] on span "Video Player" at bounding box center [67, 292] width 20 height 20
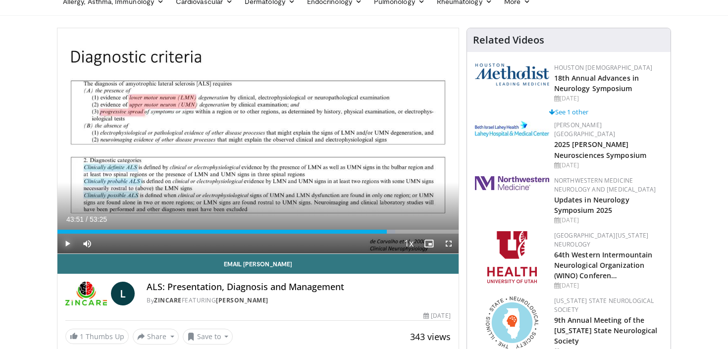
scroll to position [51, 0]
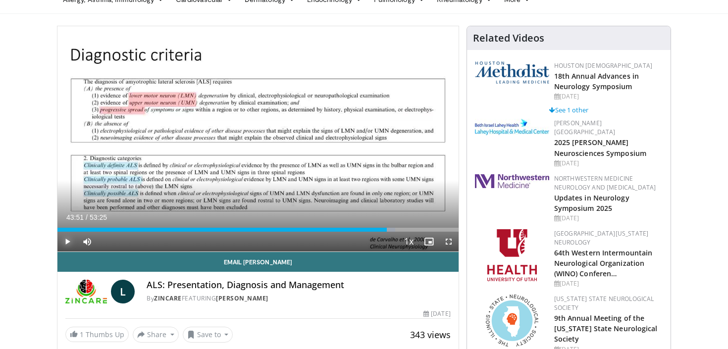
click at [68, 239] on span "Video Player" at bounding box center [67, 242] width 20 height 20
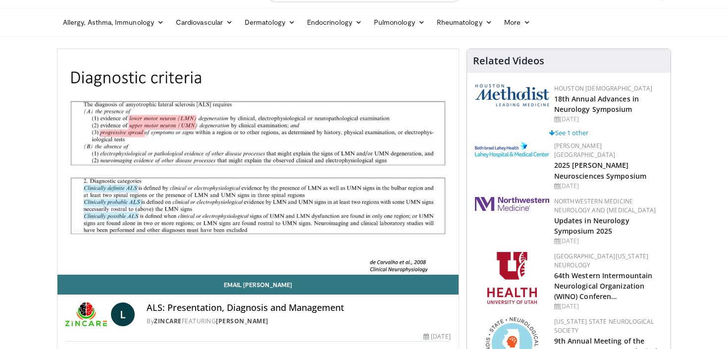
scroll to position [27, 0]
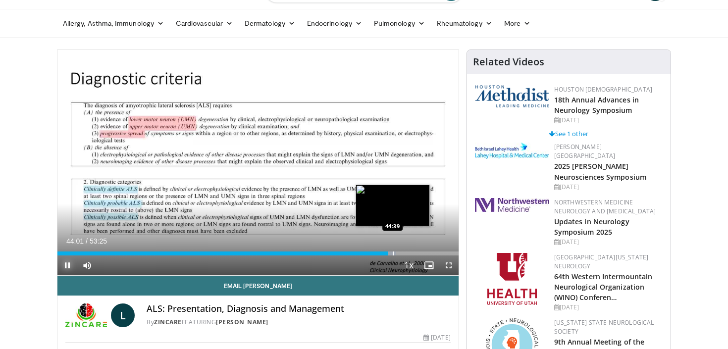
click at [392, 253] on div "Progress Bar" at bounding box center [390, 254] width 12 height 4
click at [384, 254] on div "Progress Bar" at bounding box center [384, 254] width 1 height 4
click at [389, 254] on div "Progress Bar" at bounding box center [389, 254] width 1 height 4
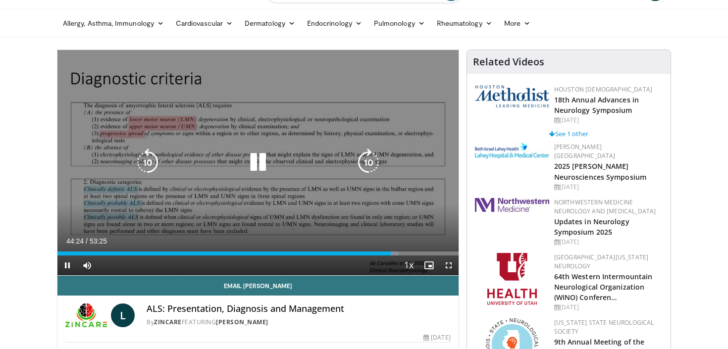
click at [367, 160] on icon "Video Player" at bounding box center [369, 163] width 28 height 28
click at [363, 158] on icon "Video Player" at bounding box center [369, 163] width 28 height 28
click at [363, 159] on icon "Video Player" at bounding box center [369, 163] width 28 height 28
click at [364, 160] on icon "Video Player" at bounding box center [369, 163] width 28 height 28
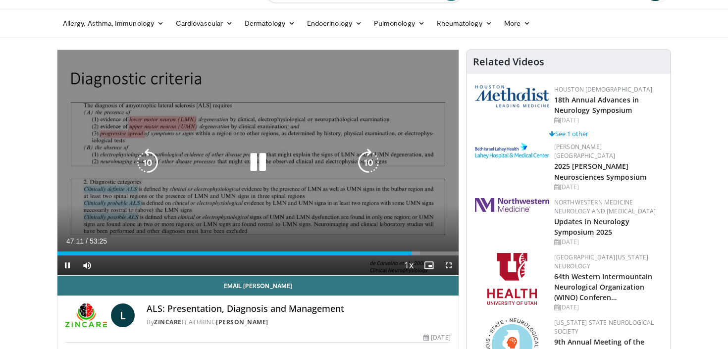
click at [366, 159] on icon "Video Player" at bounding box center [369, 163] width 28 height 28
click at [370, 161] on icon "Video Player" at bounding box center [369, 163] width 28 height 28
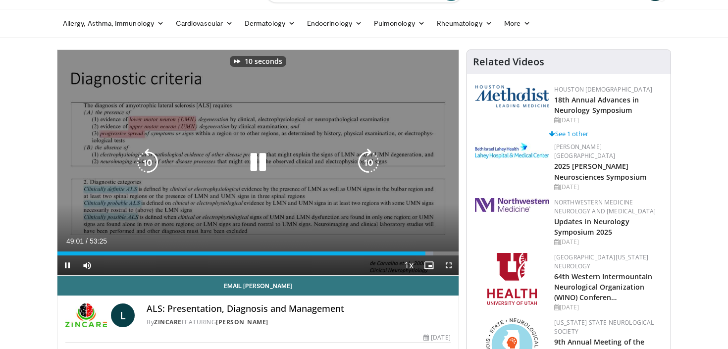
click at [370, 161] on icon "Video Player" at bounding box center [369, 163] width 28 height 28
click at [367, 160] on icon "Video Player" at bounding box center [369, 163] width 28 height 28
click at [366, 161] on icon "Video Player" at bounding box center [369, 163] width 28 height 28
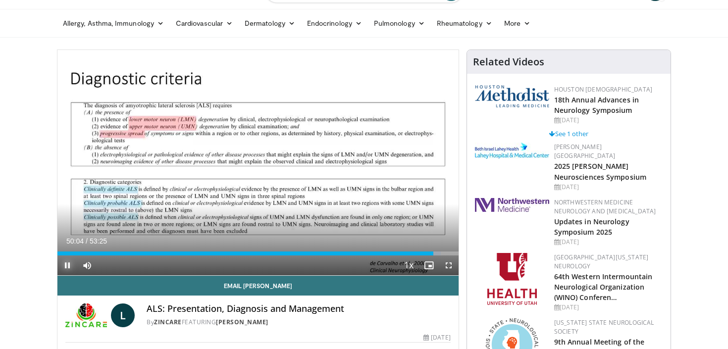
click at [65, 268] on span "Video Player" at bounding box center [67, 266] width 20 height 20
click at [69, 263] on span "Video Player" at bounding box center [67, 266] width 20 height 20
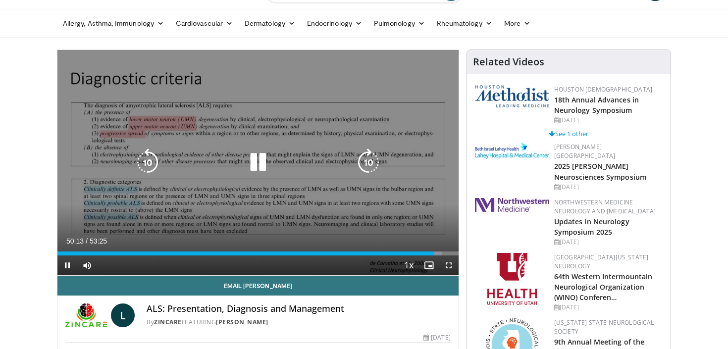
click at [370, 162] on icon "Video Player" at bounding box center [369, 163] width 28 height 28
click at [369, 163] on icon "Video Player" at bounding box center [369, 163] width 28 height 28
click at [369, 162] on icon "Video Player" at bounding box center [369, 163] width 28 height 28
click at [370, 156] on icon "Video Player" at bounding box center [369, 163] width 28 height 28
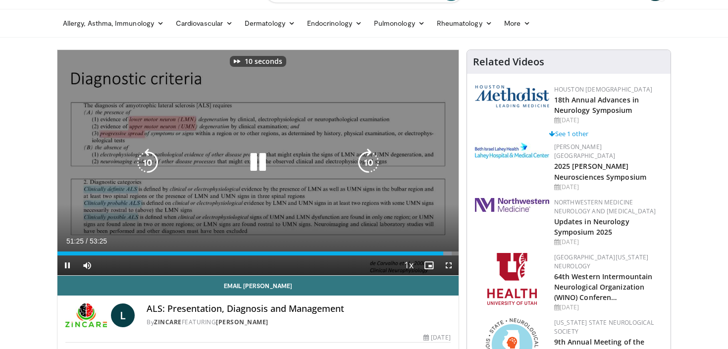
click at [370, 157] on icon "Video Player" at bounding box center [369, 163] width 28 height 28
click at [370, 162] on icon "Video Player" at bounding box center [369, 163] width 28 height 28
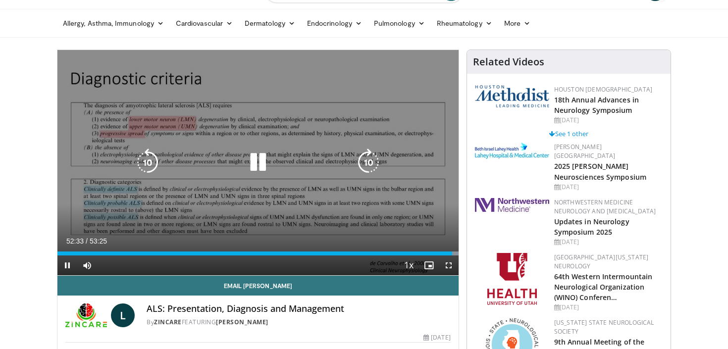
click at [368, 161] on icon "Video Player" at bounding box center [369, 163] width 28 height 28
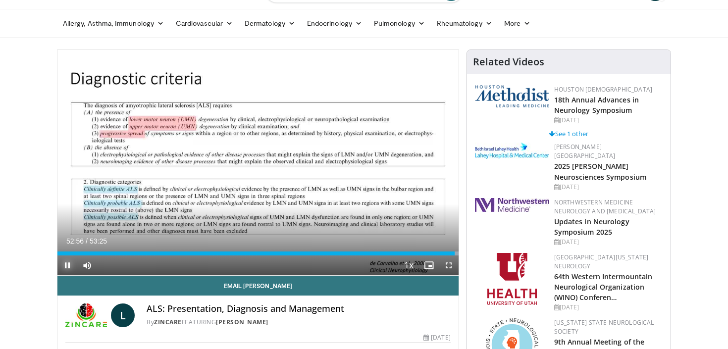
click at [71, 265] on span "Video Player" at bounding box center [67, 266] width 20 height 20
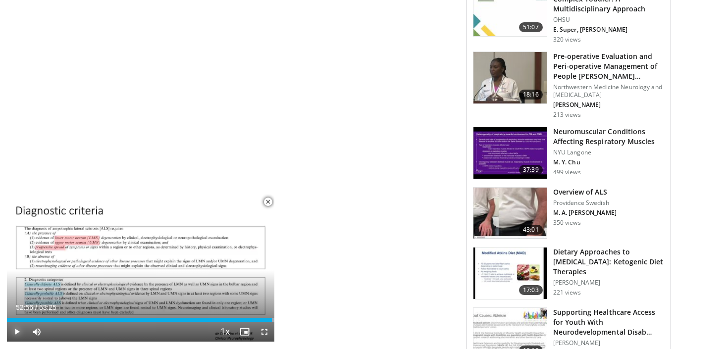
scroll to position [1172, 0]
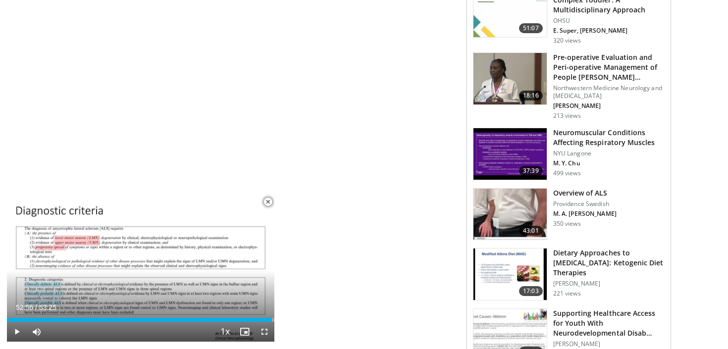
click at [587, 131] on h3 "Neuromuscular Conditions Affecting Respiratory Muscles" at bounding box center [608, 138] width 111 height 20
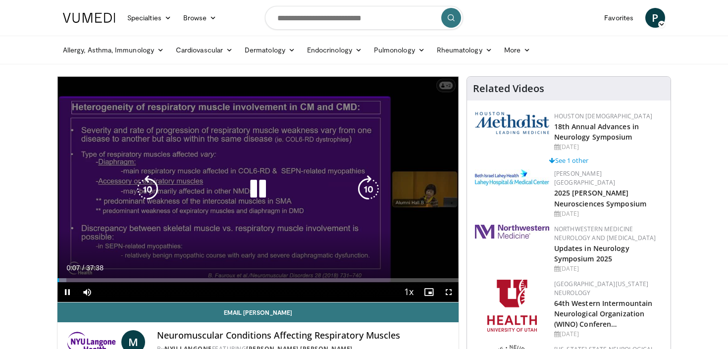
click at [368, 184] on icon "Video Player" at bounding box center [369, 189] width 28 height 28
click at [371, 188] on icon "Video Player" at bounding box center [369, 189] width 28 height 28
click at [368, 192] on icon "Video Player" at bounding box center [369, 189] width 28 height 28
click at [367, 190] on icon "Video Player" at bounding box center [369, 189] width 28 height 28
